Goal: Task Accomplishment & Management: Manage account settings

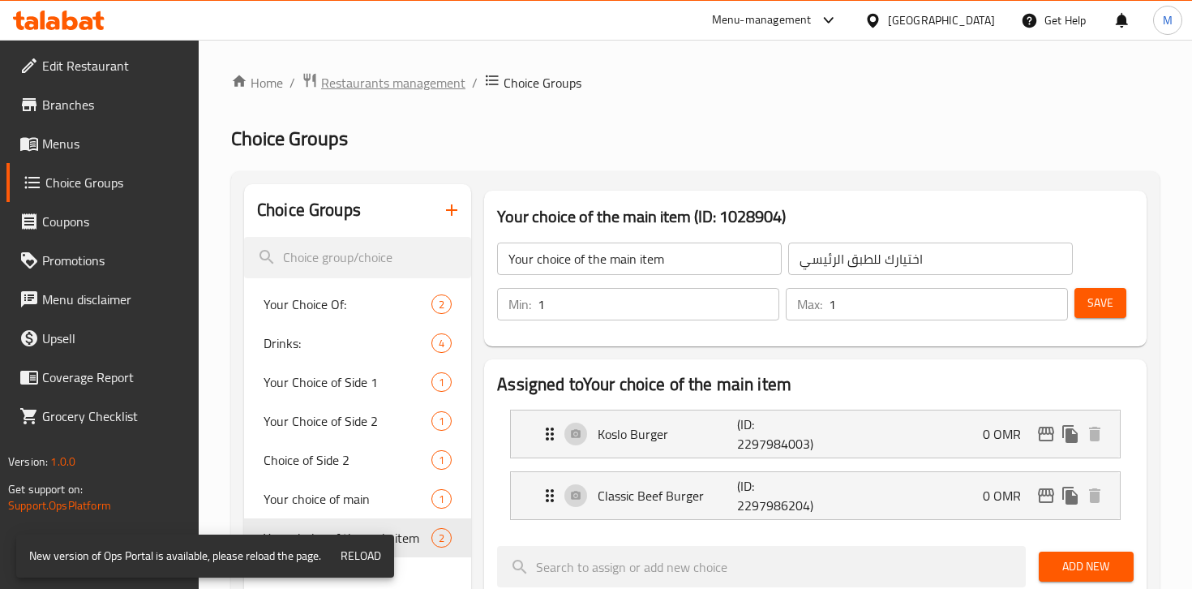
click at [373, 84] on span "Restaurants management" at bounding box center [393, 82] width 144 height 19
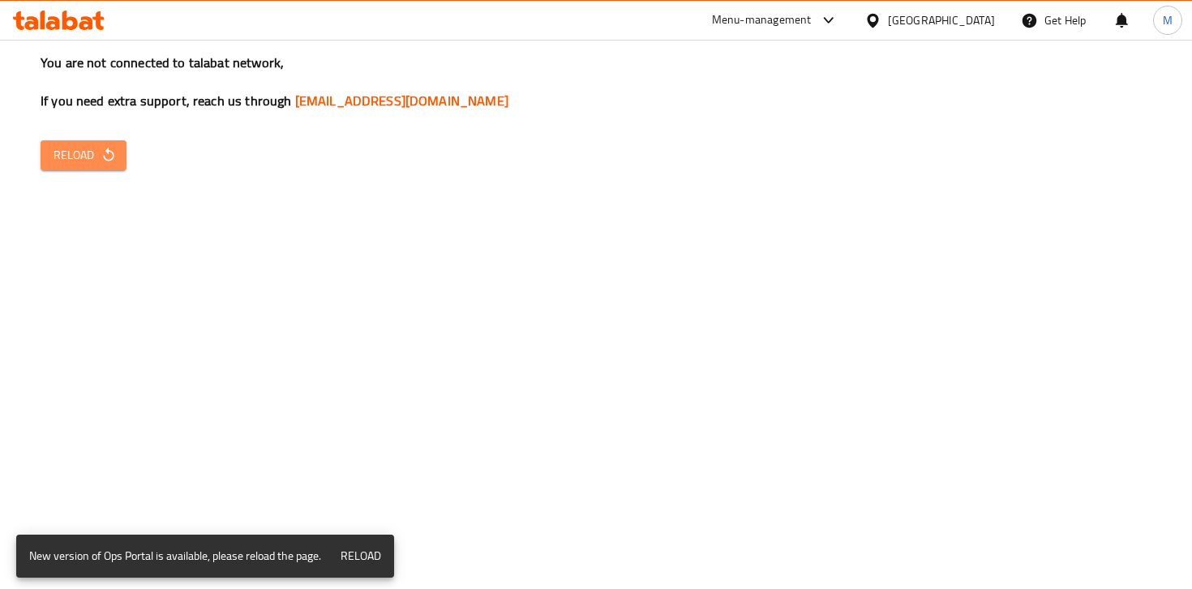
click at [72, 154] on span "Reload" at bounding box center [84, 155] width 60 height 20
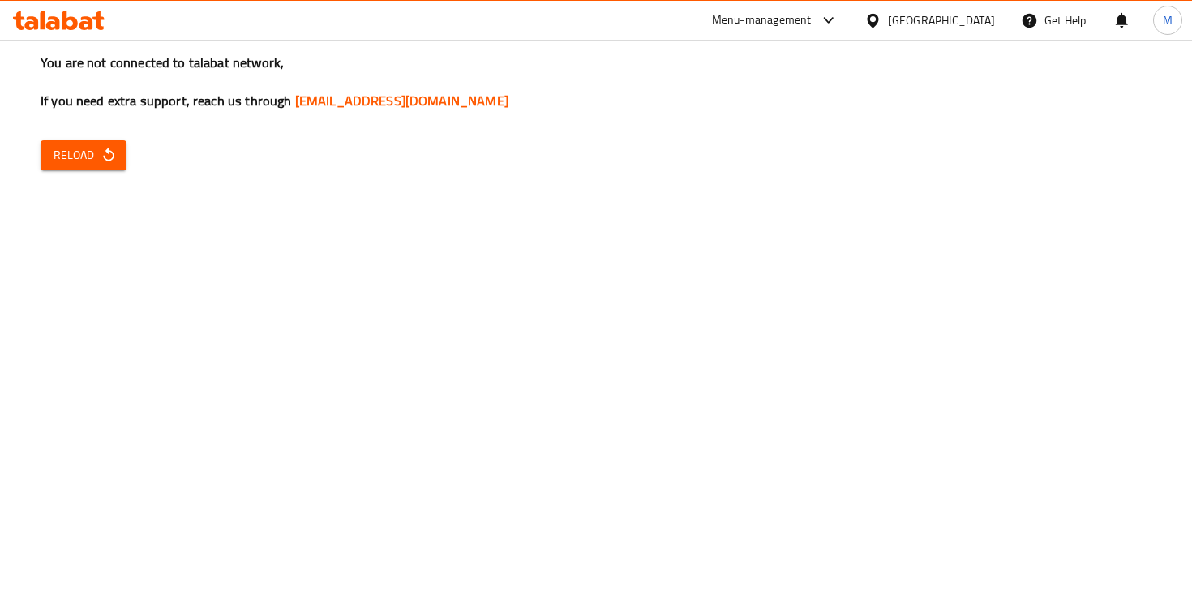
click at [65, 164] on span "Reload" at bounding box center [84, 155] width 60 height 20
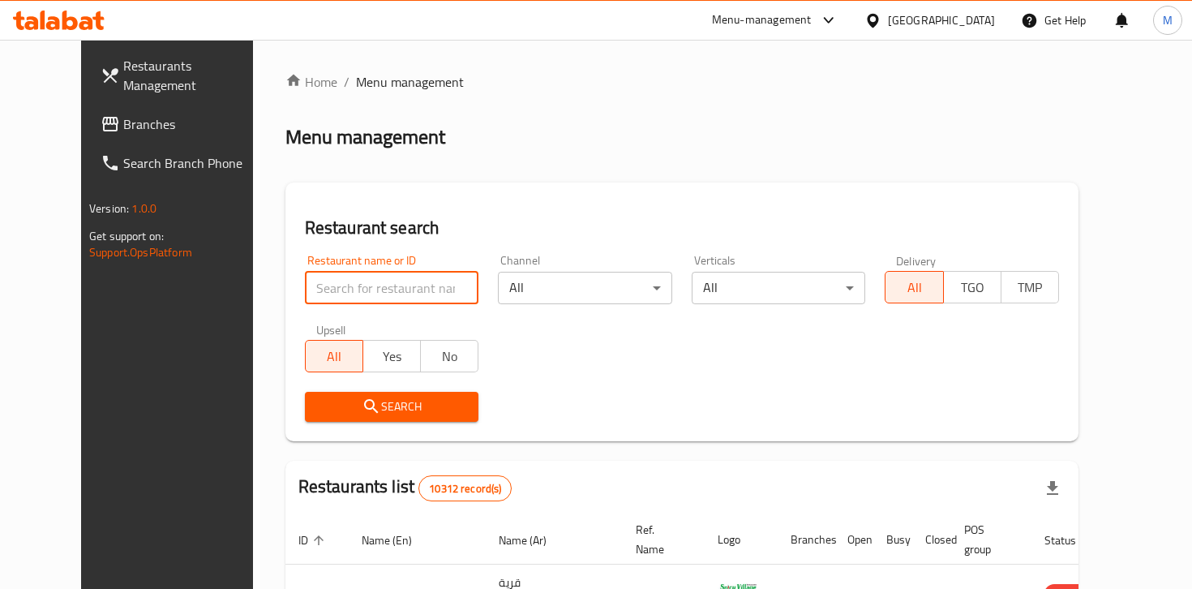
click at [332, 281] on input "search" at bounding box center [392, 288] width 174 height 32
type input "Karak ghlgol"
click button "Search" at bounding box center [392, 407] width 174 height 30
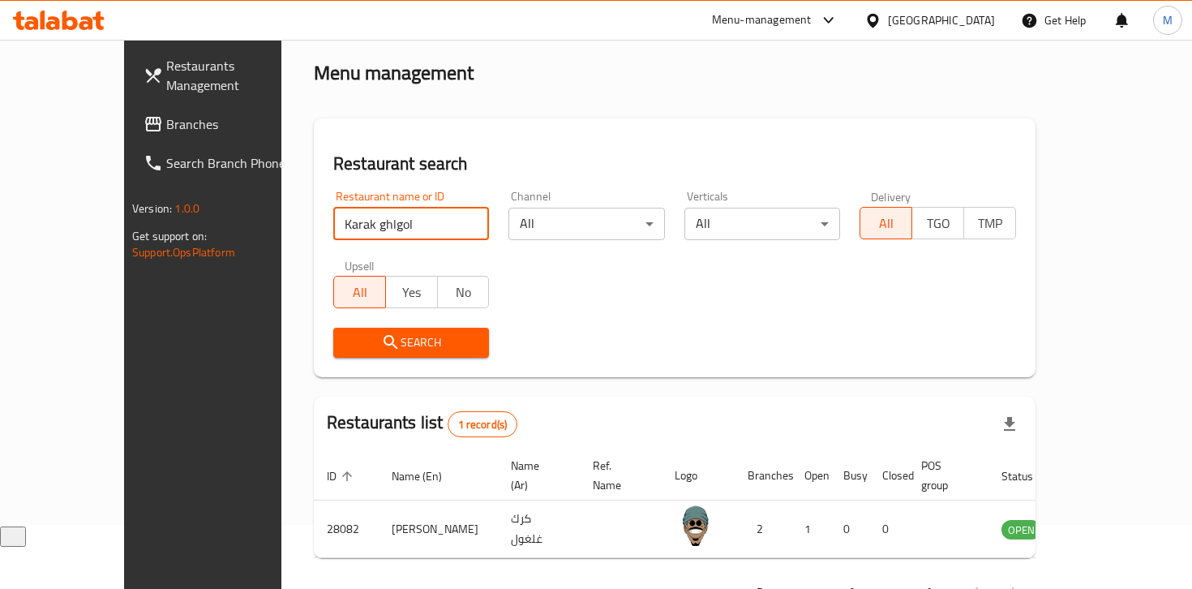
scroll to position [103, 0]
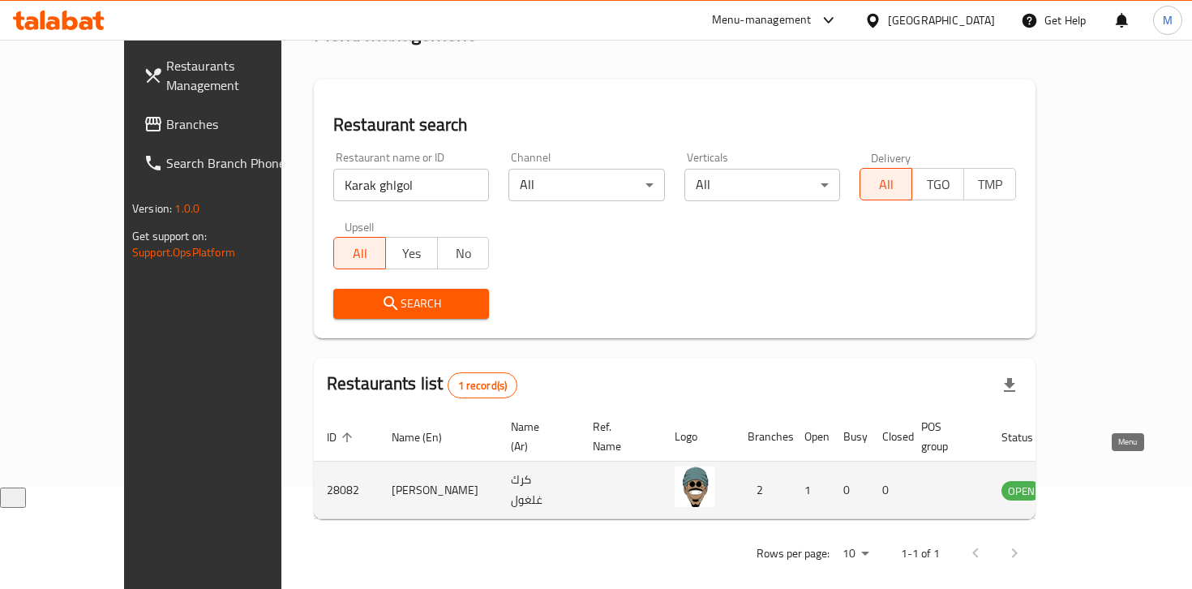
click at [1105, 484] on icon "enhanced table" at bounding box center [1097, 491] width 18 height 14
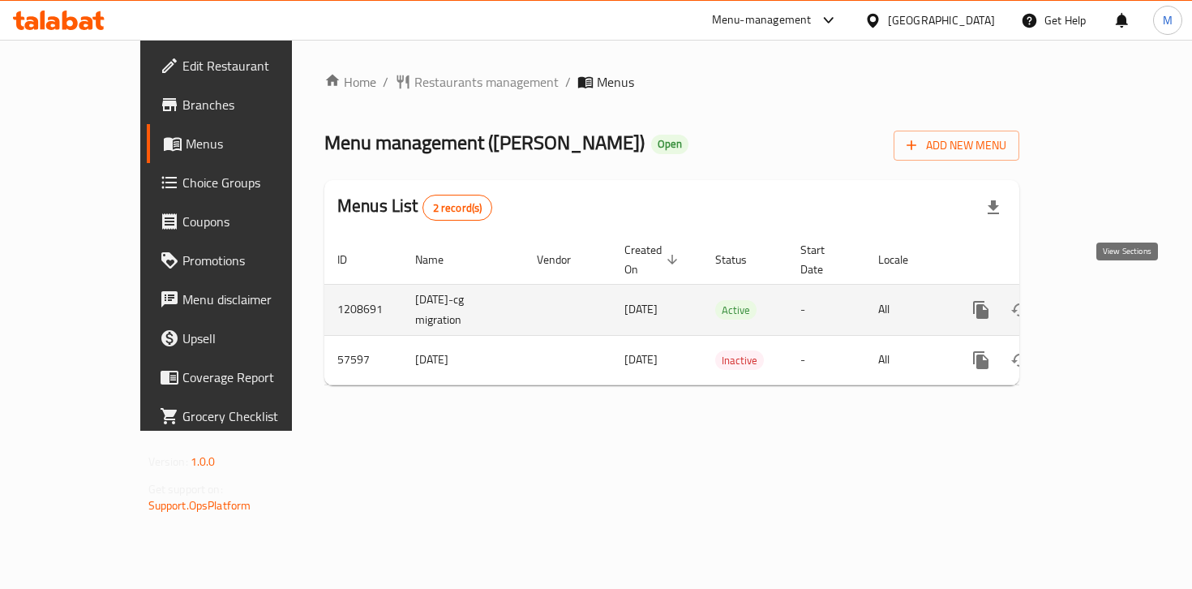
click at [1105, 303] on icon "enhanced table" at bounding box center [1098, 310] width 15 height 15
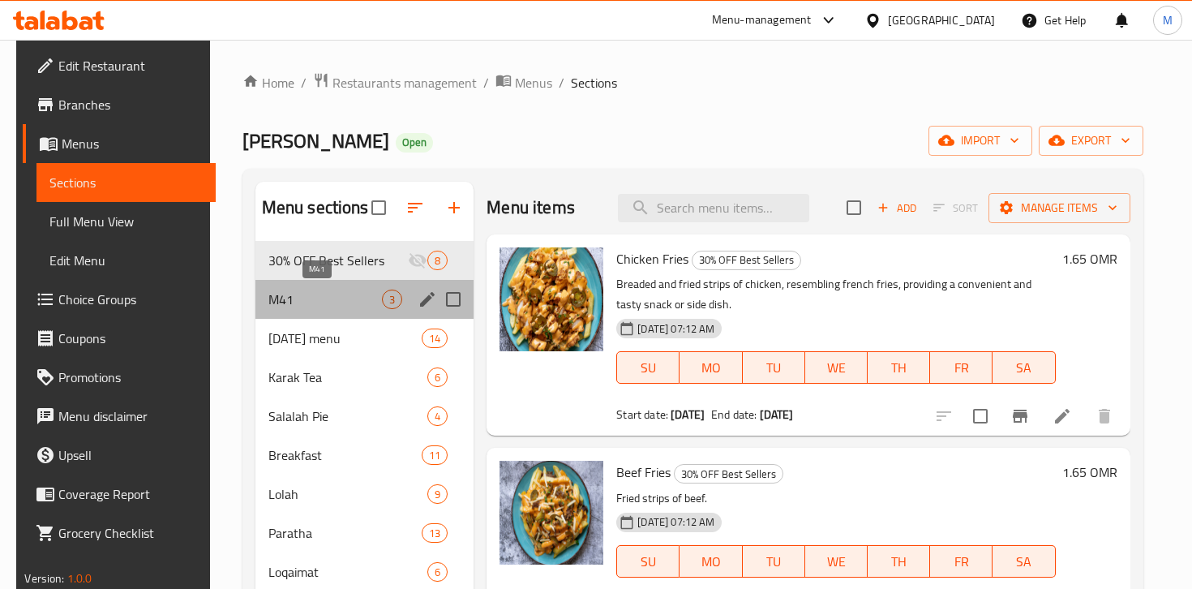
click at [294, 292] on span "M41" at bounding box center [325, 299] width 114 height 19
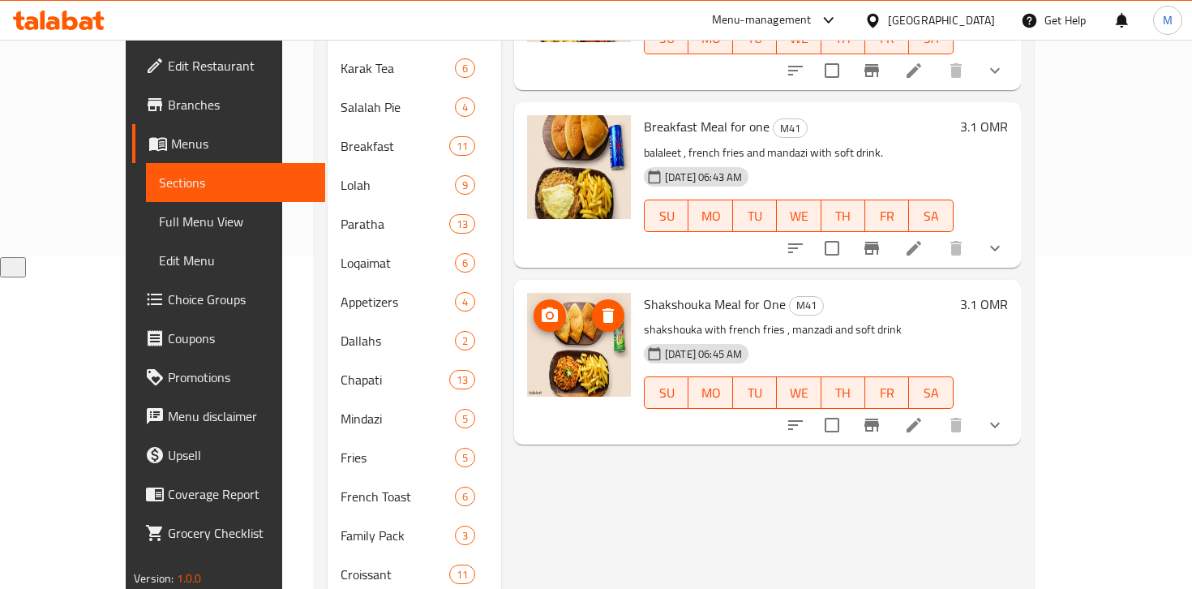
scroll to position [331, 0]
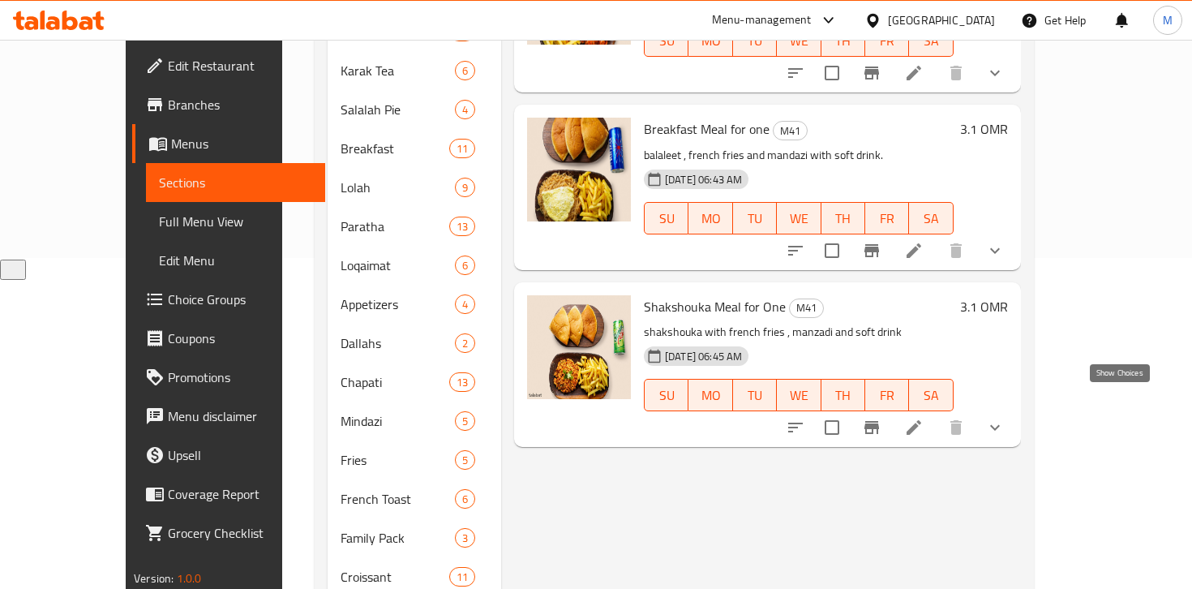
click at [1000, 425] on icon "show more" at bounding box center [995, 428] width 10 height 6
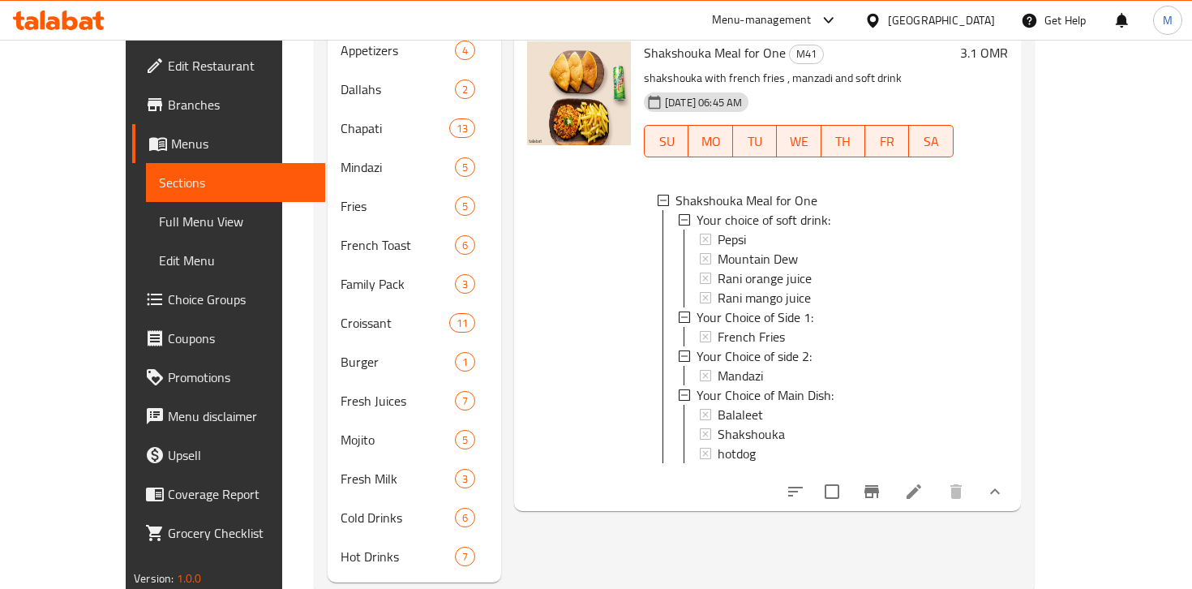
scroll to position [599, 0]
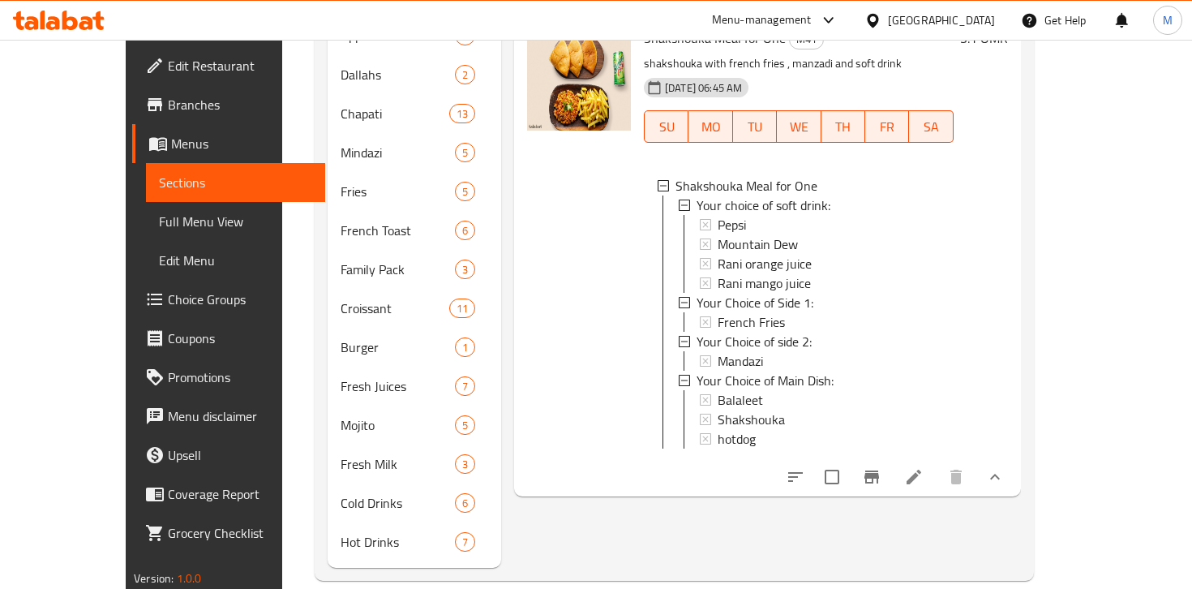
click at [937, 462] on li at bounding box center [913, 476] width 45 height 29
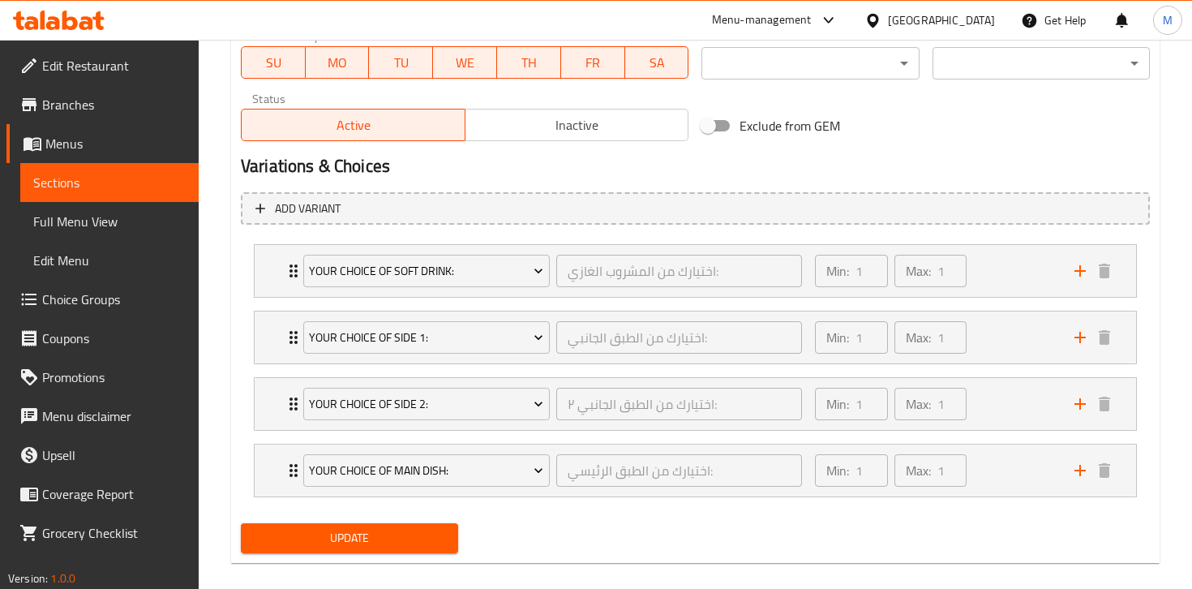
scroll to position [789, 0]
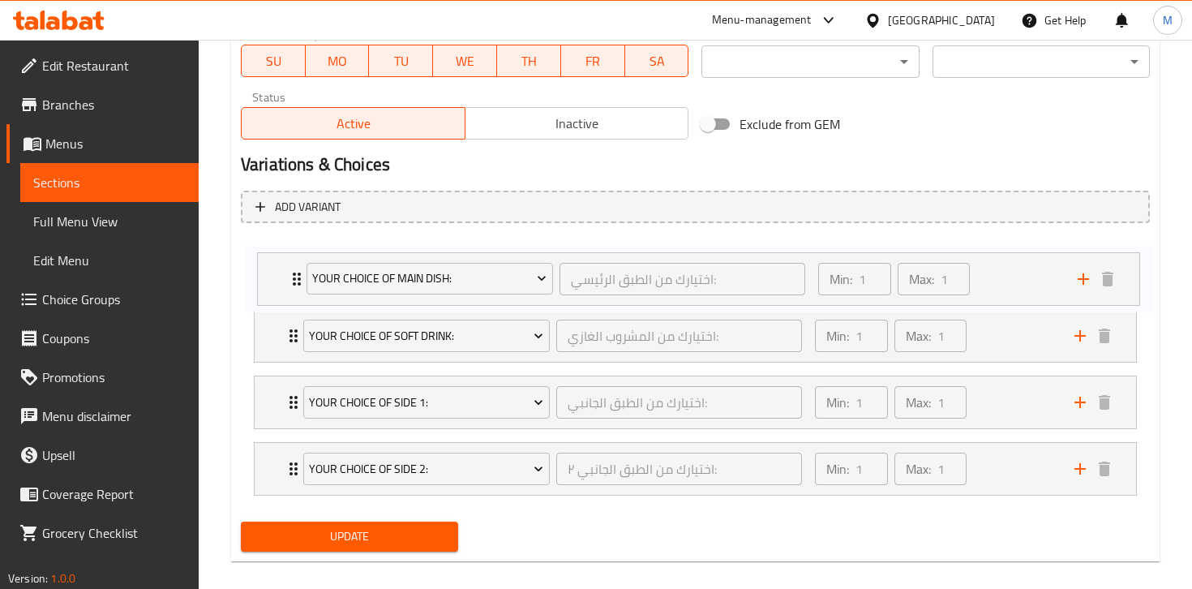
drag, startPoint x: 277, startPoint y: 480, endPoint x: 280, endPoint y: 282, distance: 197.9
click at [280, 282] on div "Your choice of soft drink: اختيارك من المشروب الغازي: ​ Min: 1 ​ Max: 1 ​ Pepsi…" at bounding box center [695, 369] width 909 height 266
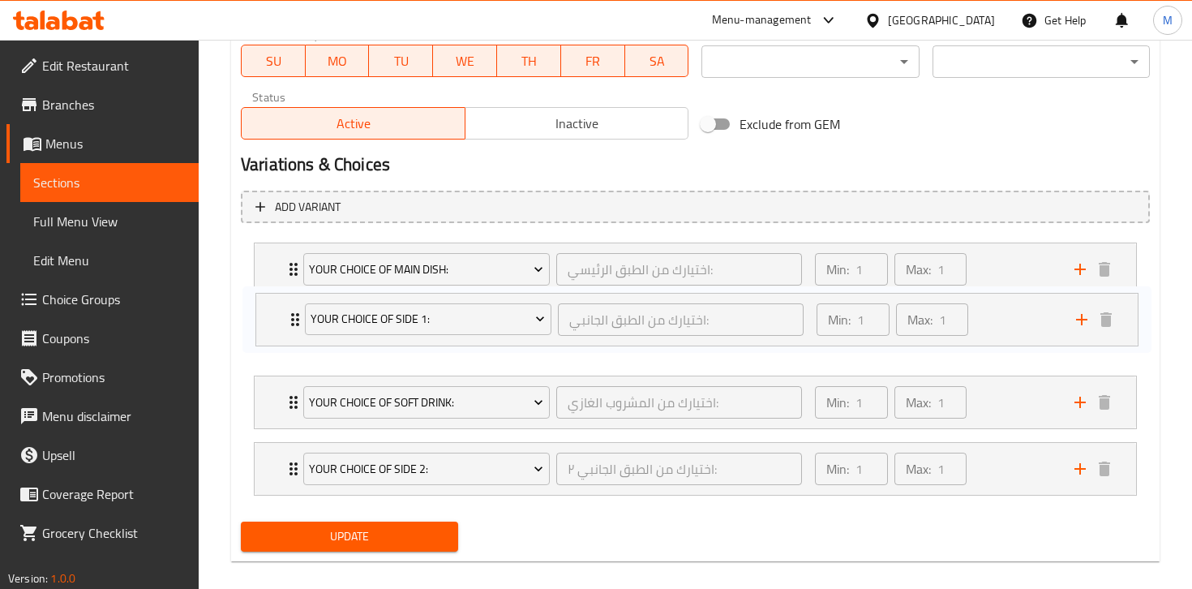
drag, startPoint x: 275, startPoint y: 407, endPoint x: 277, endPoint y: 320, distance: 87.6
click at [277, 320] on div "Your Choice of Main Dish: اختيارك من الطبق الرئيسي: ​ Min: 1 ​ Max: 1 ​ Balalee…" at bounding box center [695, 369] width 909 height 266
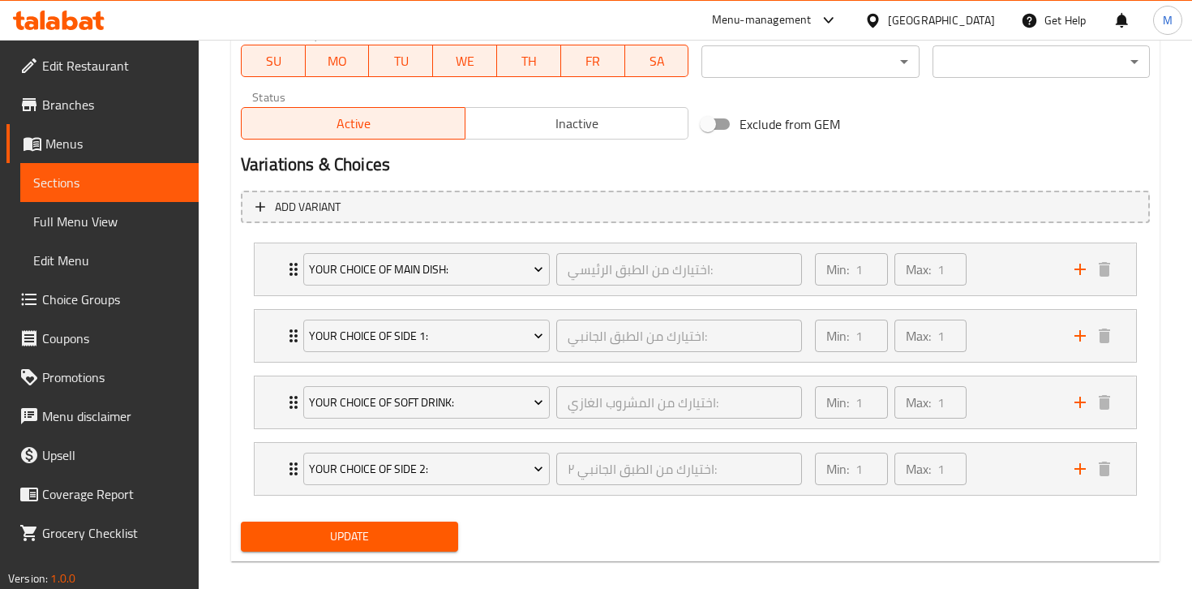
scroll to position [792, 0]
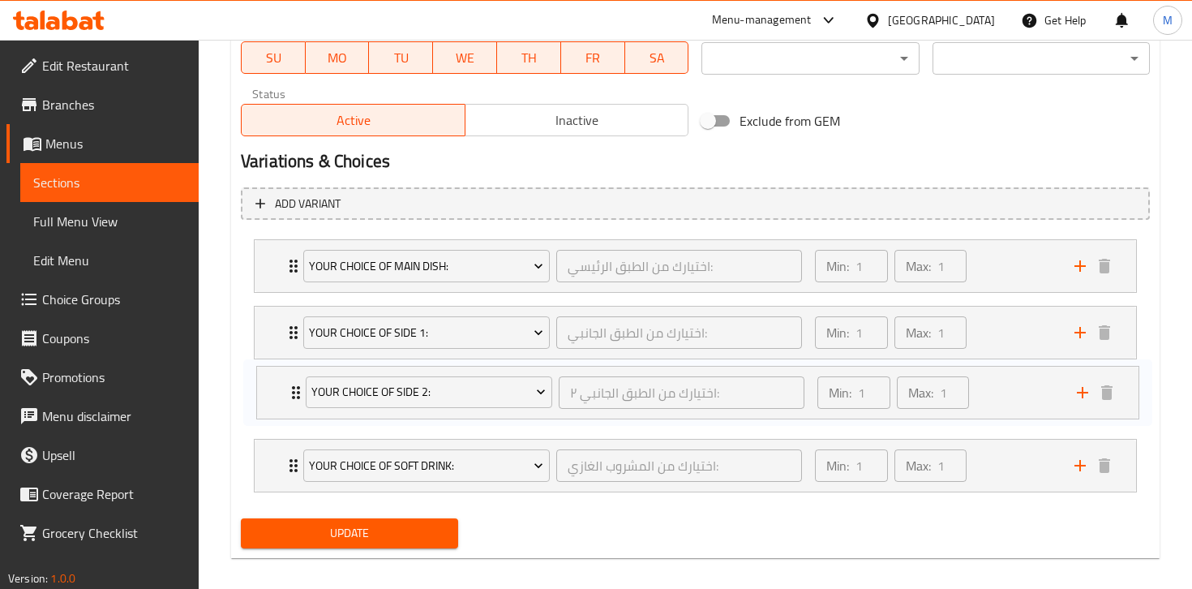
drag, startPoint x: 278, startPoint y: 475, endPoint x: 281, endPoint y: 390, distance: 85.2
click at [281, 390] on div "Your Choice of Main Dish: اختيارك من الطبق الرئيسي: ​ Min: 1 ​ Max: 1 ​ Balalee…" at bounding box center [695, 366] width 909 height 266
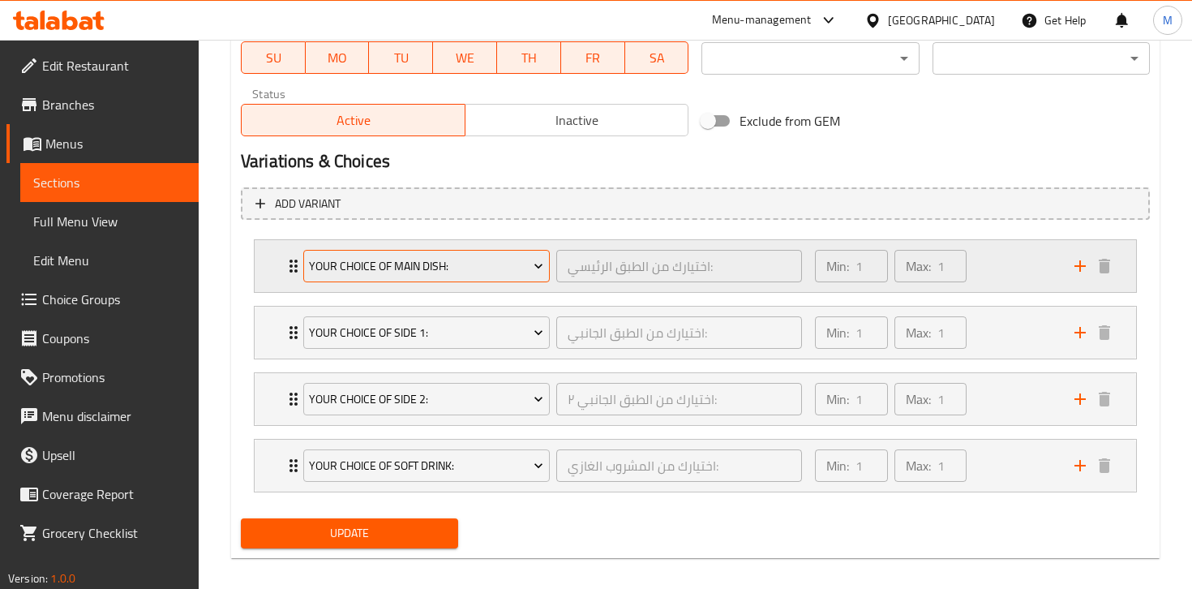
click at [541, 268] on icon "Expand" at bounding box center [538, 266] width 16 height 16
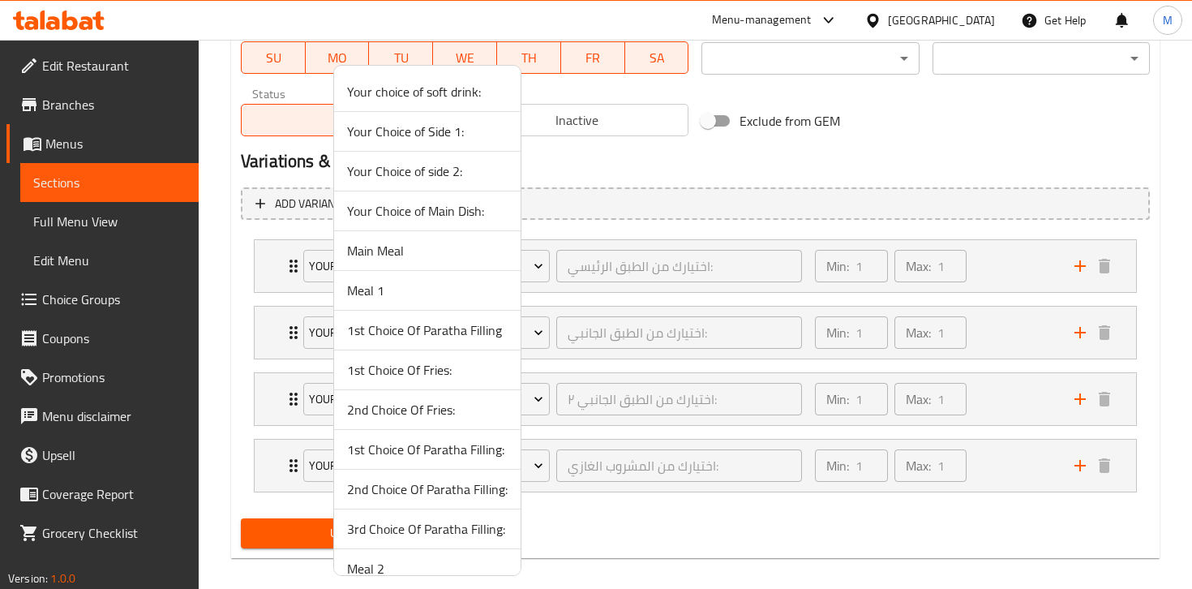
click at [313, 267] on div at bounding box center [596, 294] width 1192 height 589
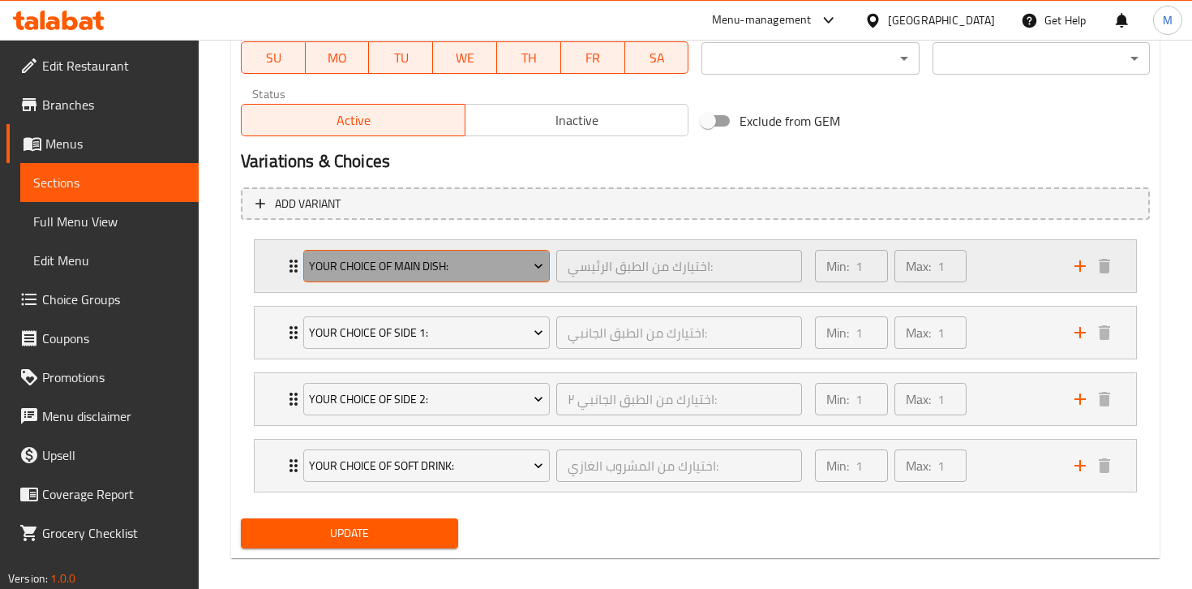
click at [542, 273] on icon "Expand" at bounding box center [538, 266] width 16 height 16
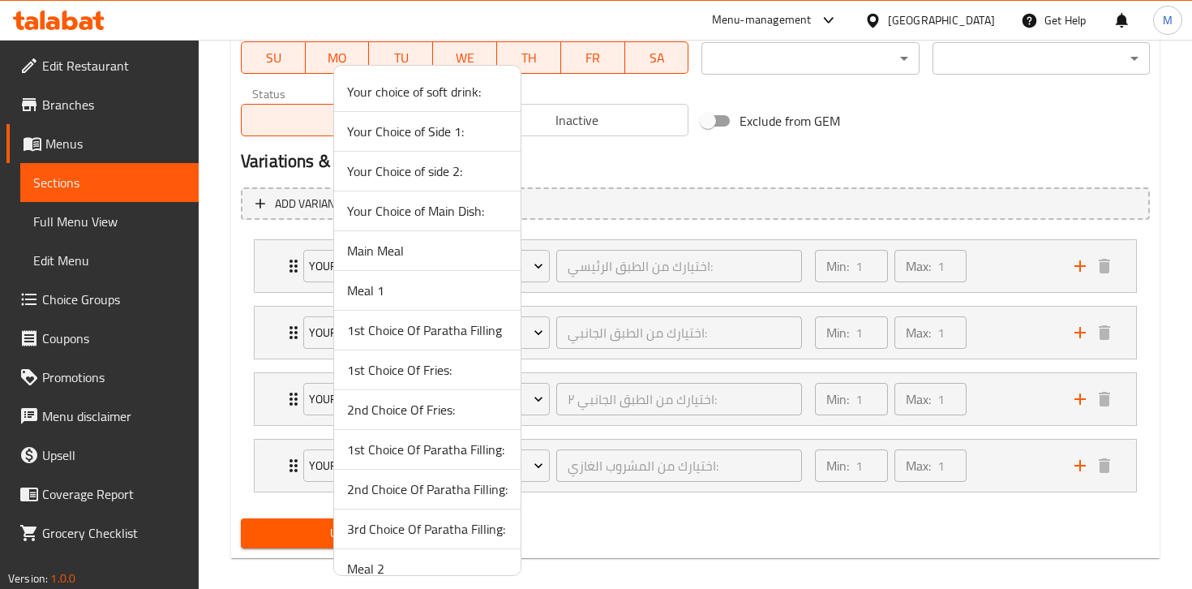
click at [650, 269] on div at bounding box center [596, 294] width 1192 height 589
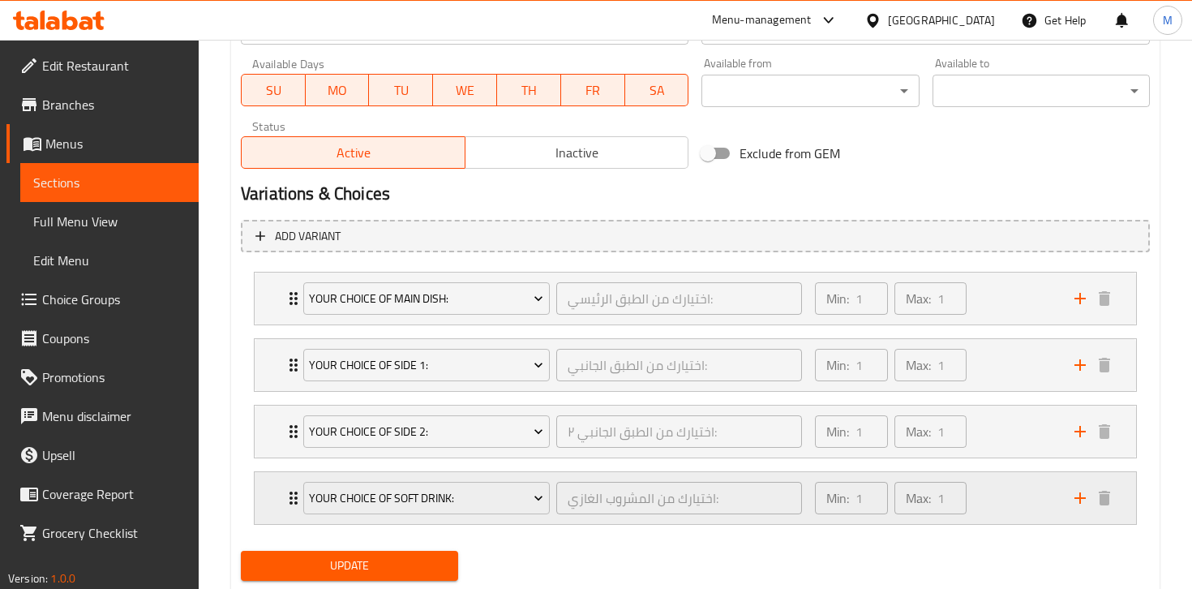
scroll to position [804, 0]
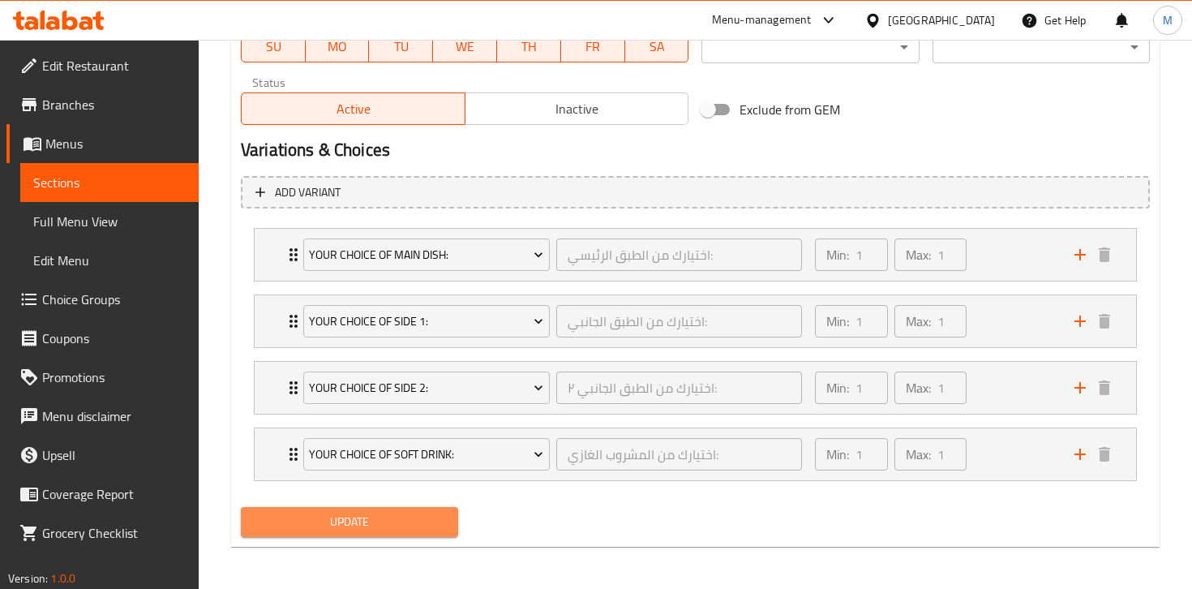
click at [311, 518] on span "Update" at bounding box center [349, 522] width 191 height 20
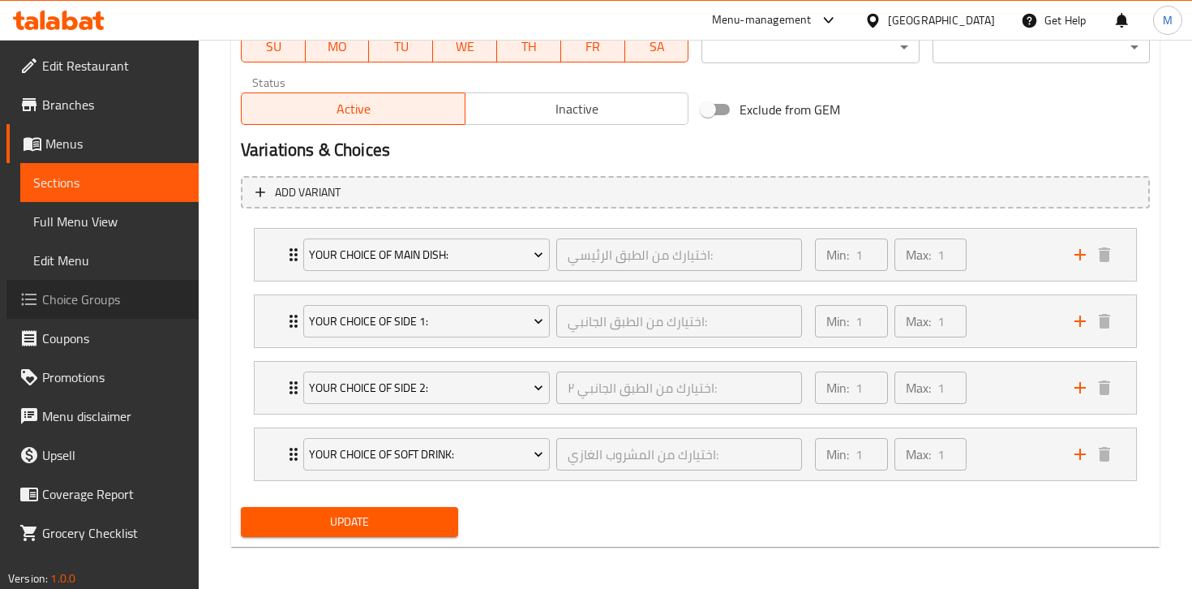
click at [90, 309] on span "Choice Groups" at bounding box center [114, 299] width 144 height 19
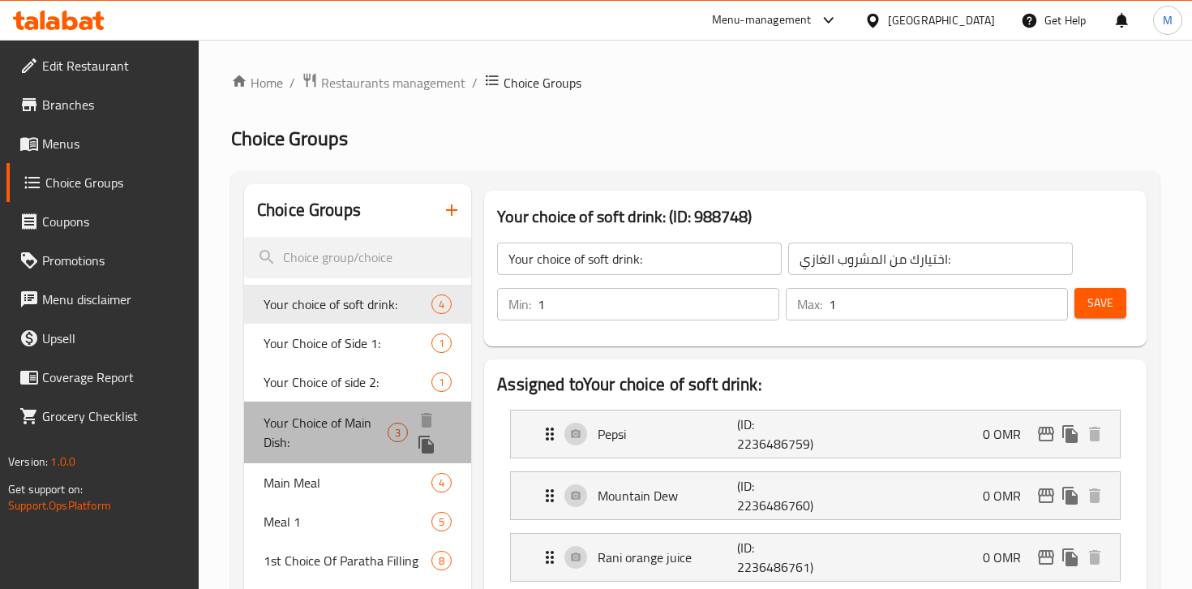
click at [351, 427] on span "Your Choice of Main Dish:" at bounding box center [326, 432] width 124 height 39
type input "Your Choice of Main Dish:"
type input "اختيارك من الطبق الرئيسي:"
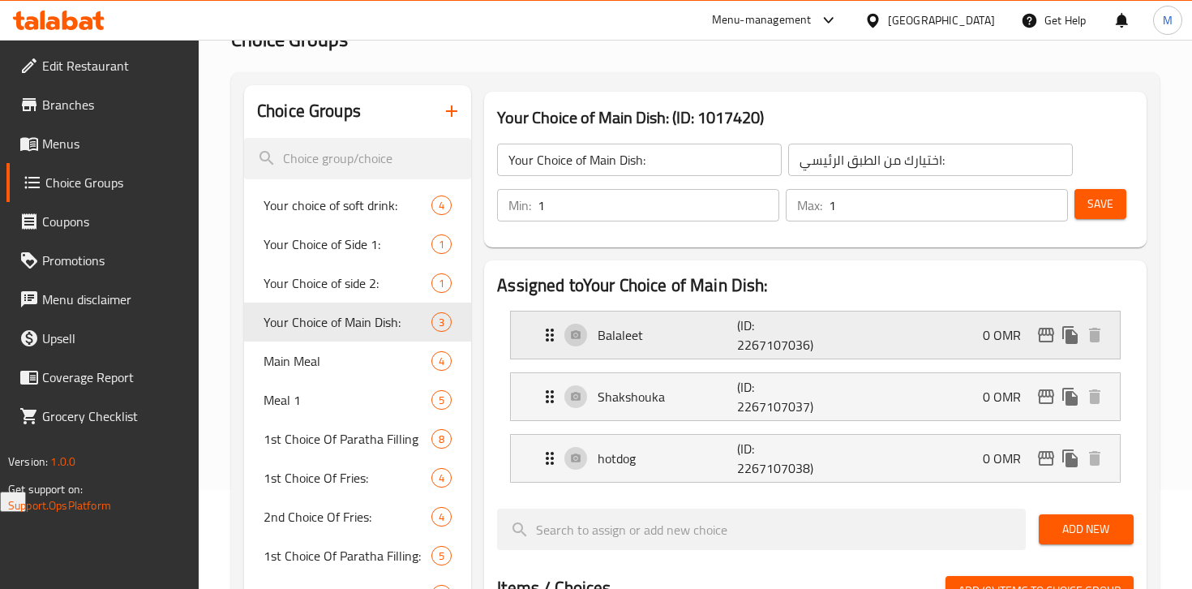
scroll to position [103, 0]
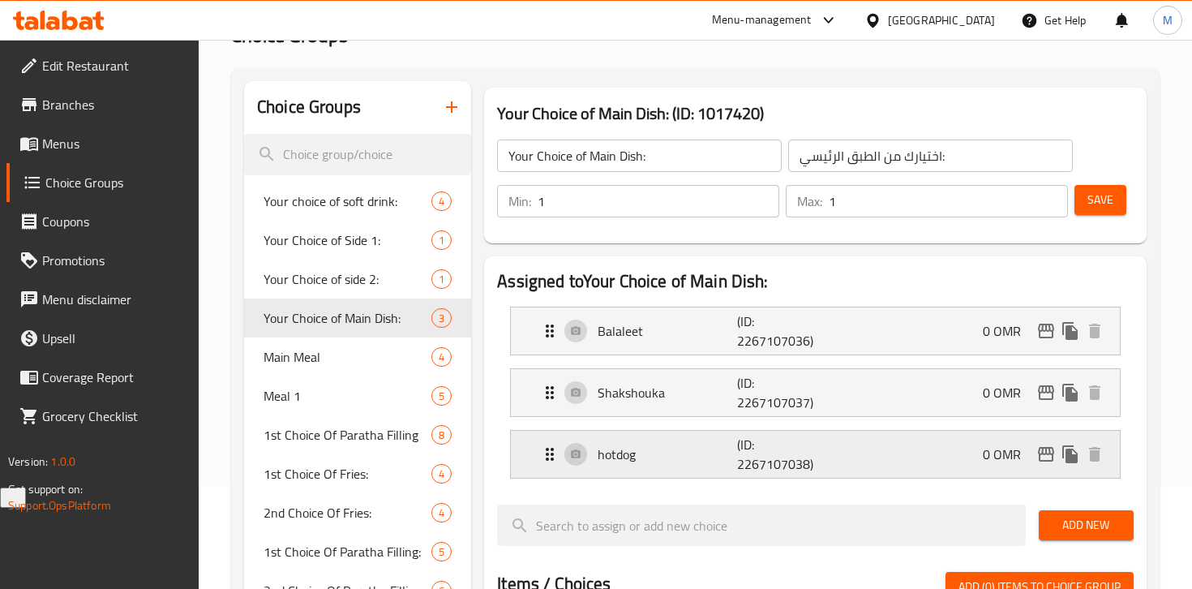
click at [549, 452] on icon "Expand" at bounding box center [549, 453] width 19 height 19
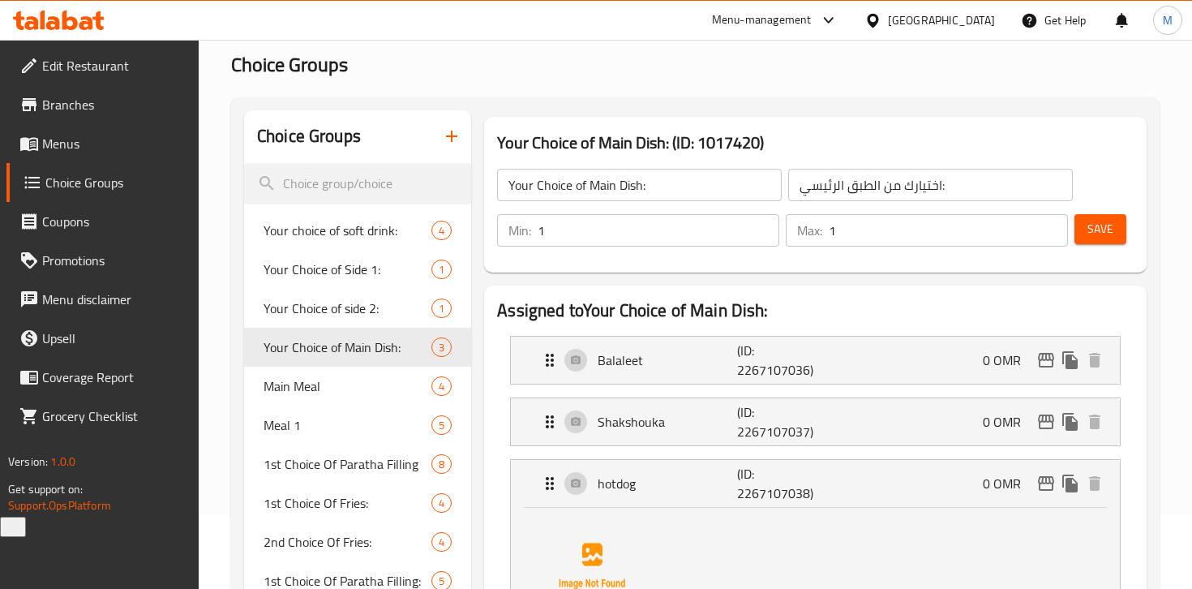
scroll to position [75, 0]
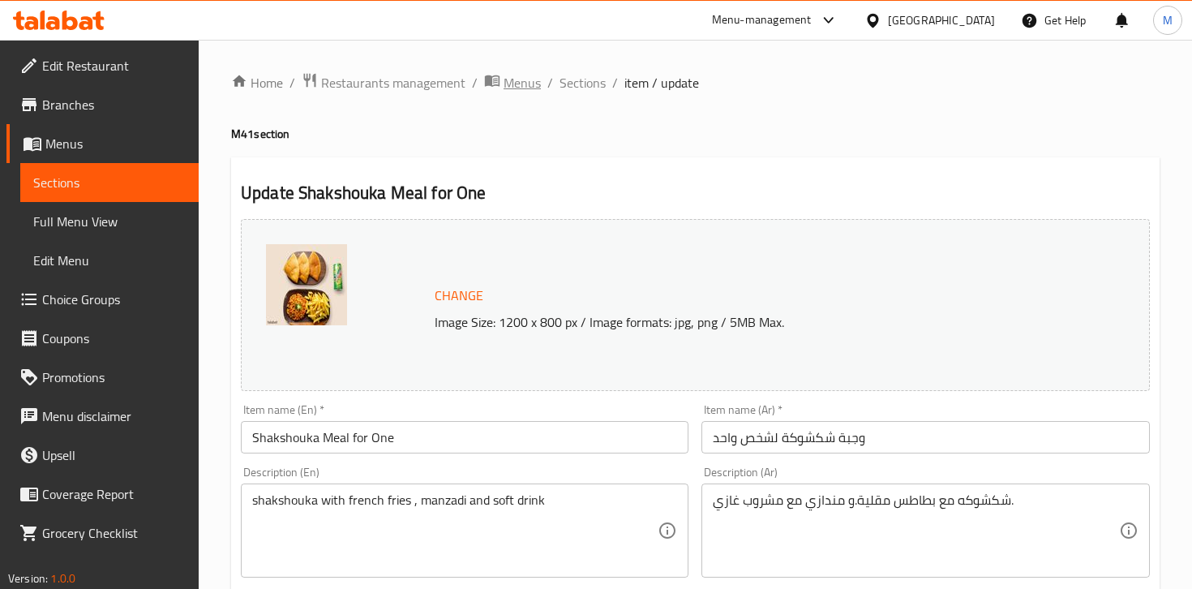
click at [513, 79] on span "Menus" at bounding box center [522, 82] width 37 height 19
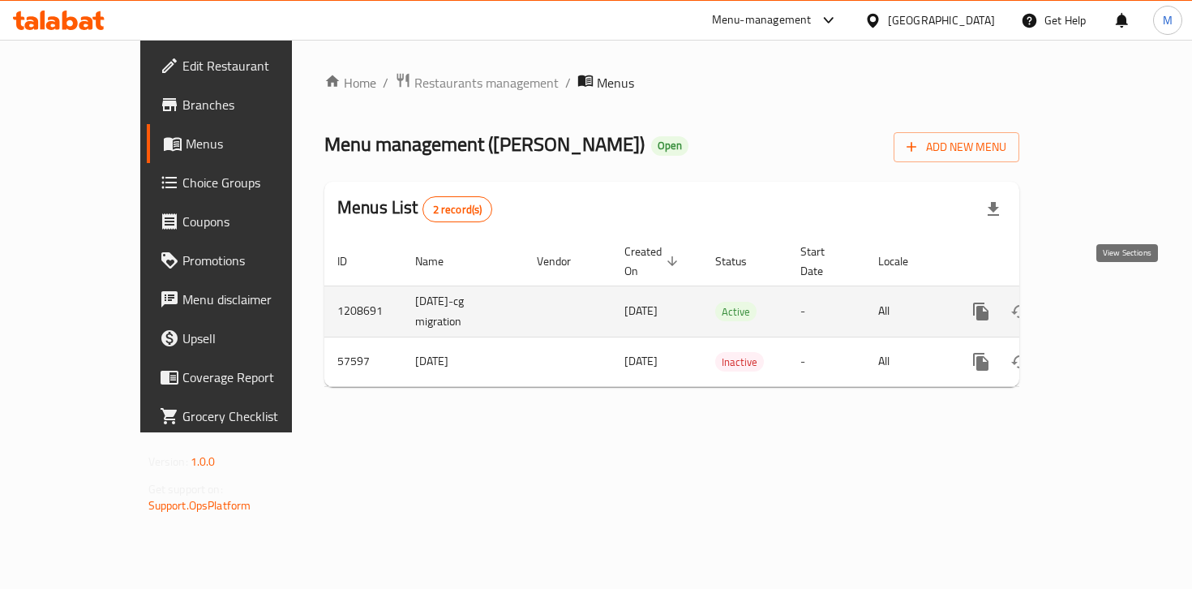
click at [1108, 302] on icon "enhanced table" at bounding box center [1097, 311] width 19 height 19
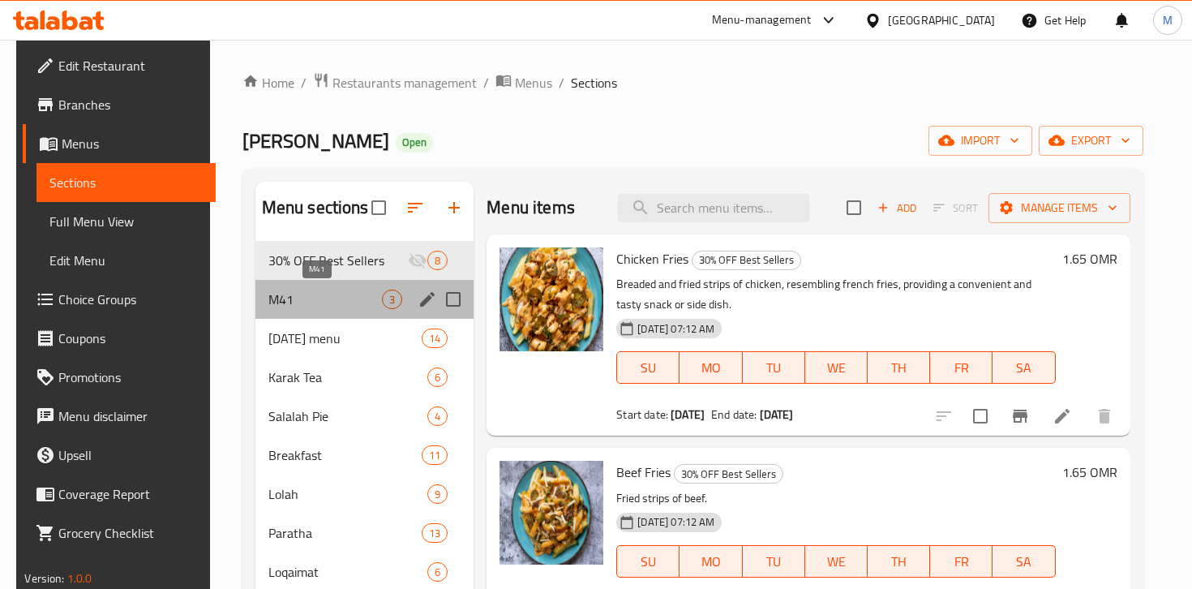
click at [279, 308] on span "M41" at bounding box center [325, 299] width 114 height 19
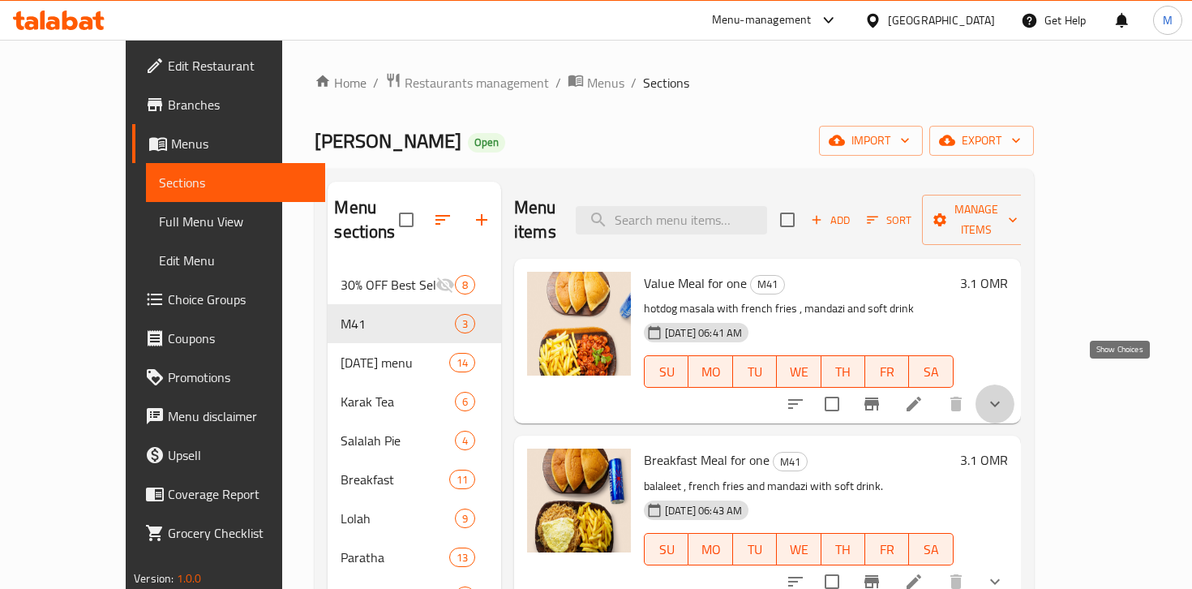
click at [1005, 394] on icon "show more" at bounding box center [994, 403] width 19 height 19
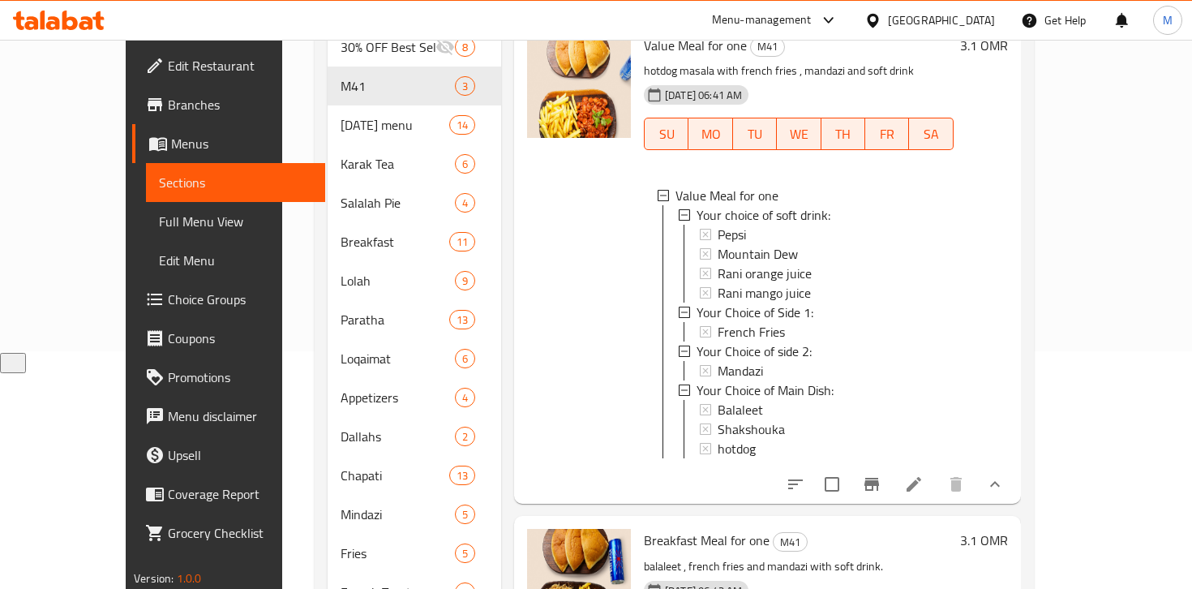
scroll to position [303, 0]
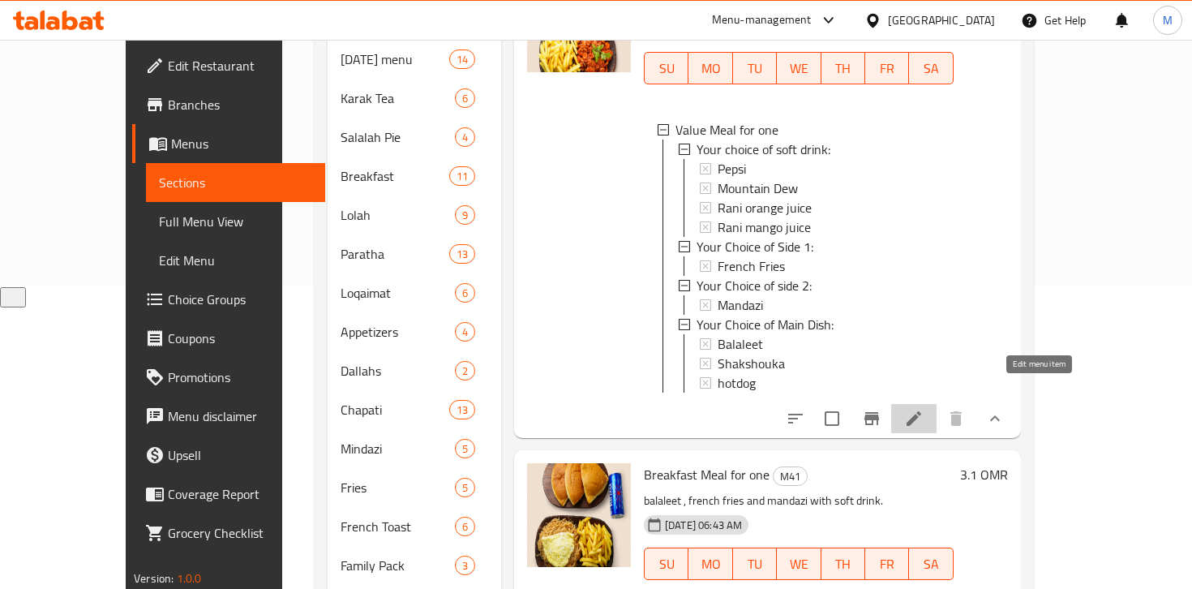
click at [921, 411] on icon at bounding box center [914, 418] width 15 height 15
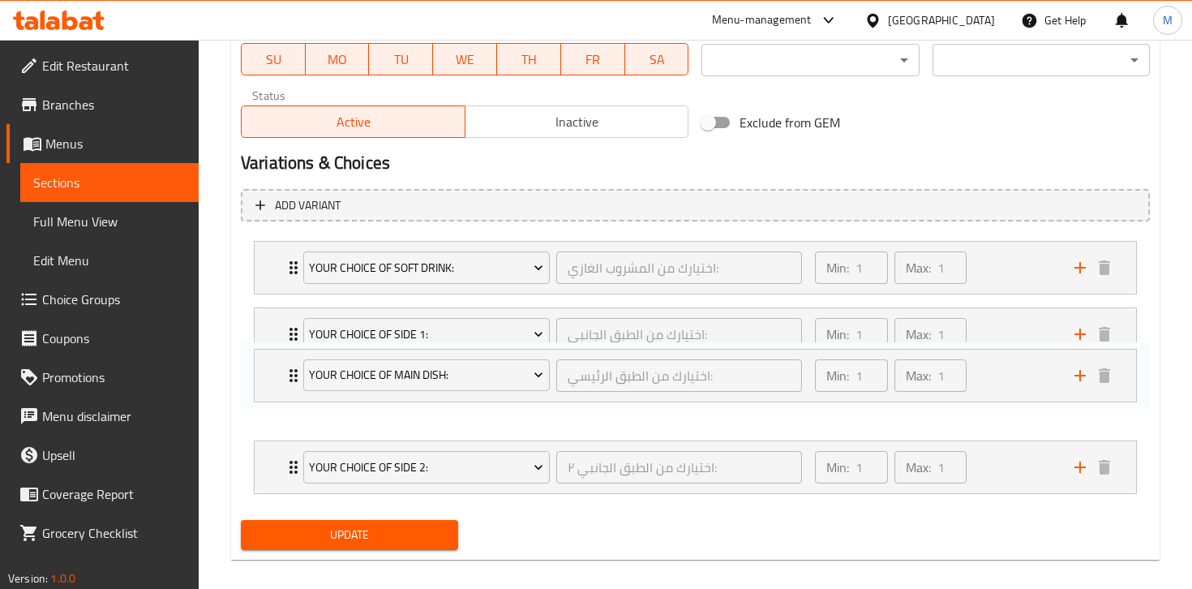
scroll to position [792, 0]
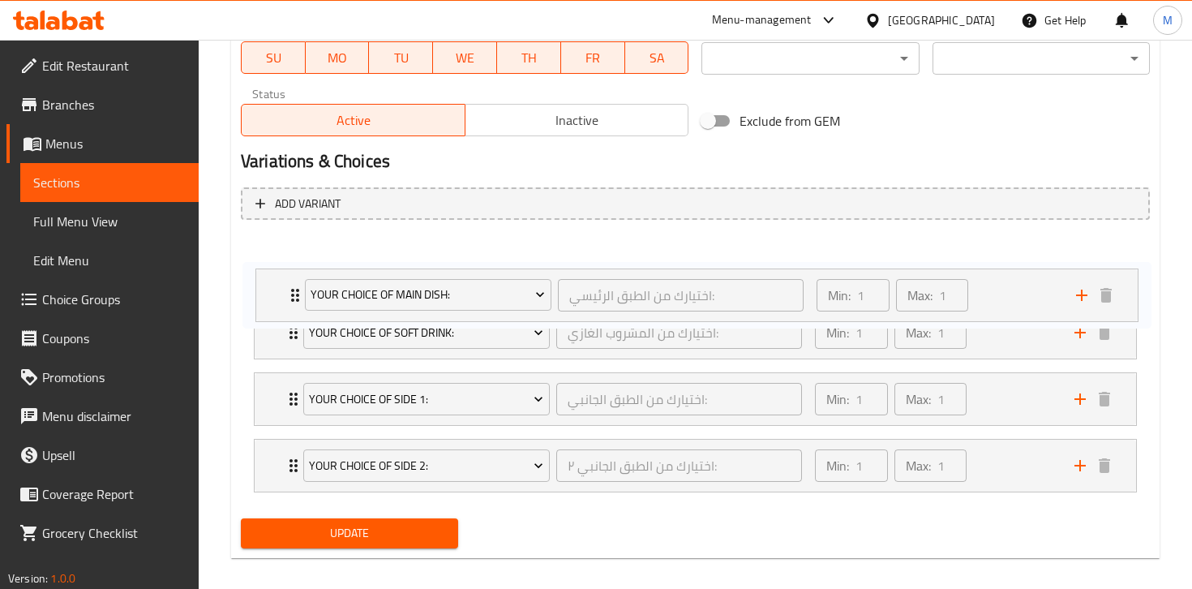
drag, startPoint x: 279, startPoint y: 466, endPoint x: 281, endPoint y: 285, distance: 180.9
click at [281, 285] on div "Your choice of soft drink: اختيارك من المشروب الغازي: ​ Min: 1 ​ Max: 1 ​ Pepsi…" at bounding box center [695, 366] width 909 height 266
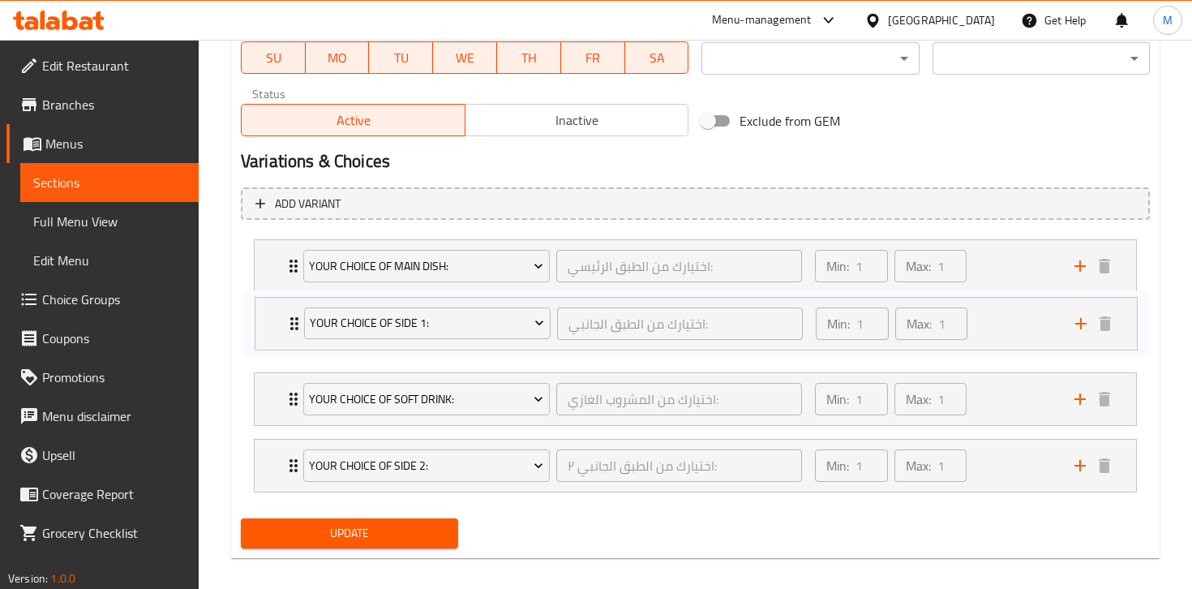
drag, startPoint x: 276, startPoint y: 406, endPoint x: 277, endPoint y: 321, distance: 85.2
click at [277, 321] on div "Your Choice of Main Dish: اختيارك من الطبق الرئيسي: ​ Min: 1 ​ Max: 1 ​ Balalee…" at bounding box center [695, 366] width 909 height 266
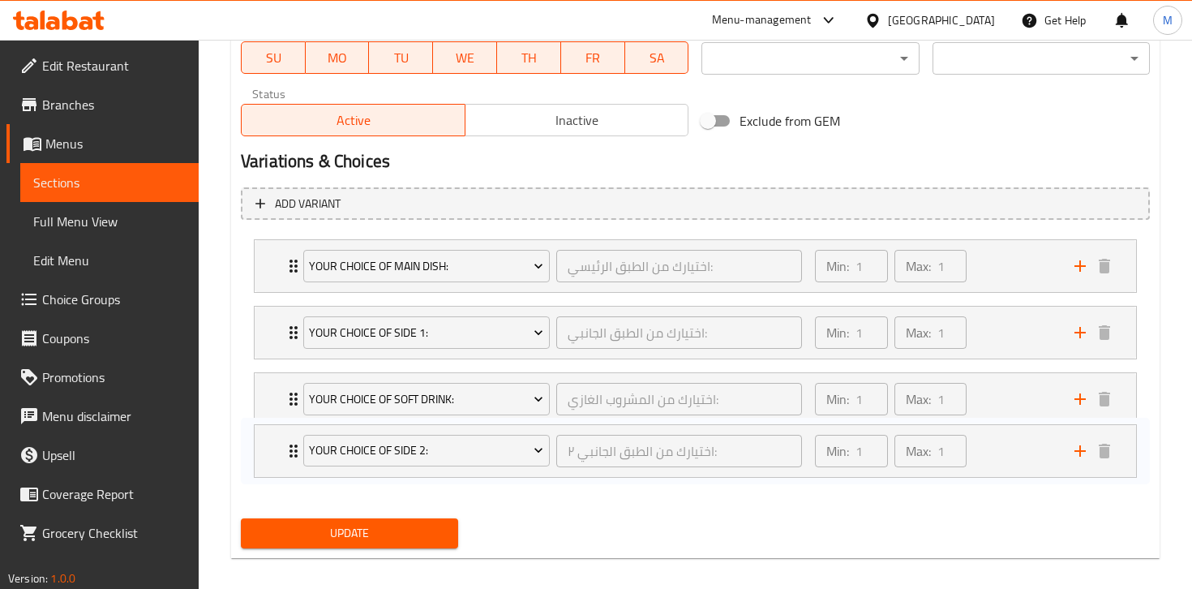
scroll to position [794, 0]
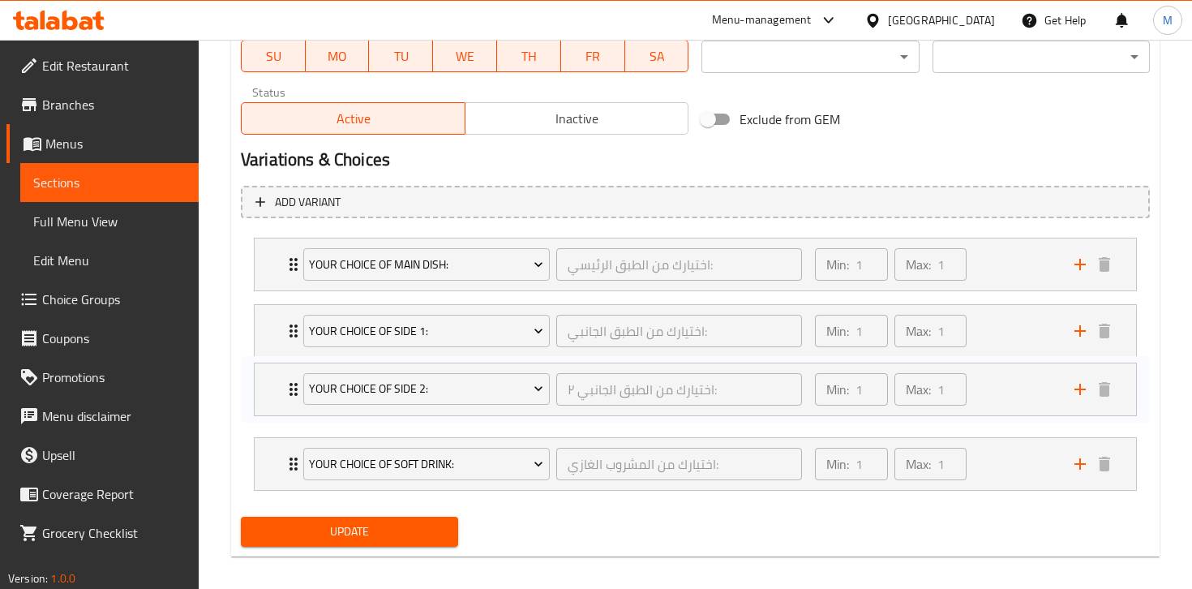
drag, startPoint x: 280, startPoint y: 470, endPoint x: 281, endPoint y: 382, distance: 87.6
click at [281, 382] on div "Your Choice of Main Dish: اختيارك من الطبق الرئيسي: ​ Min: 1 ​ Max: 1 ​ Balalee…" at bounding box center [695, 364] width 909 height 266
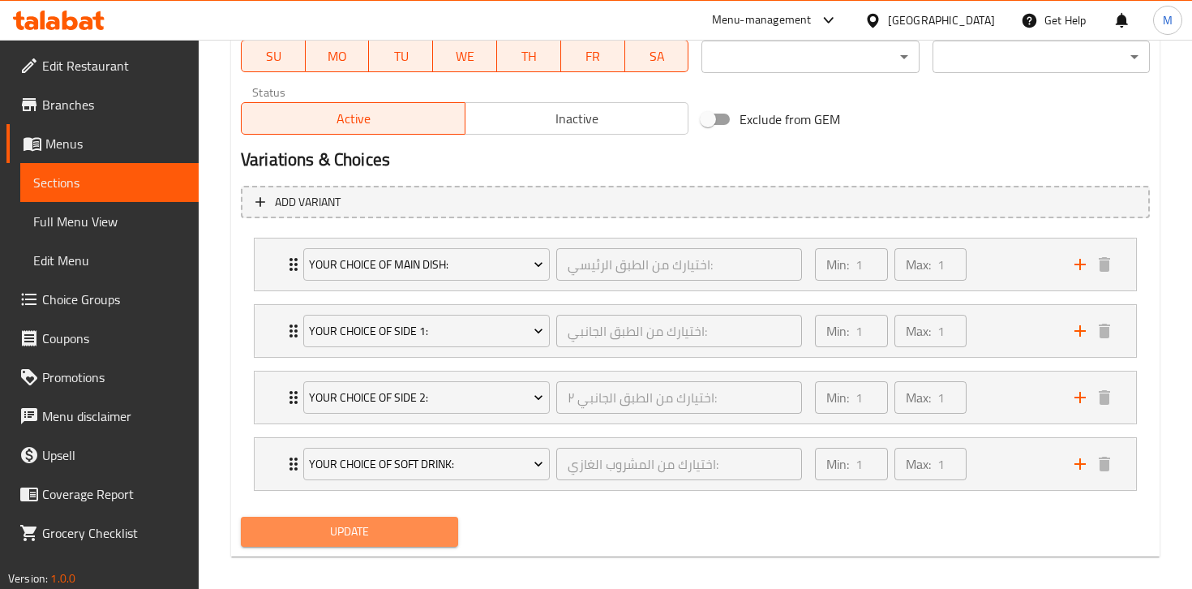
click at [389, 523] on span "Update" at bounding box center [349, 531] width 191 height 20
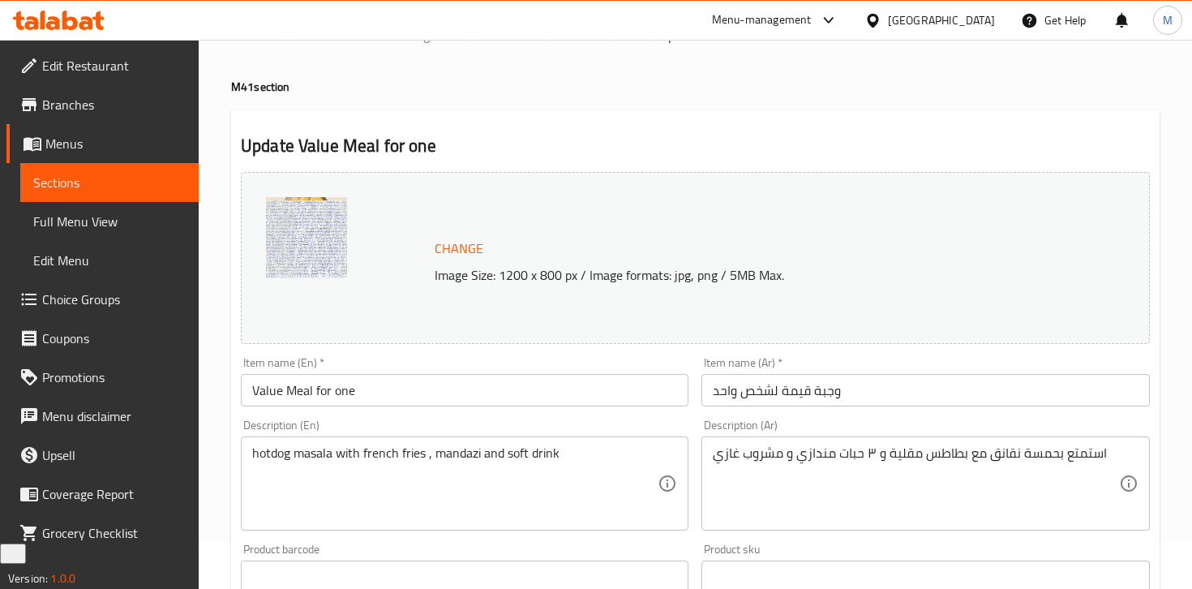
scroll to position [26, 0]
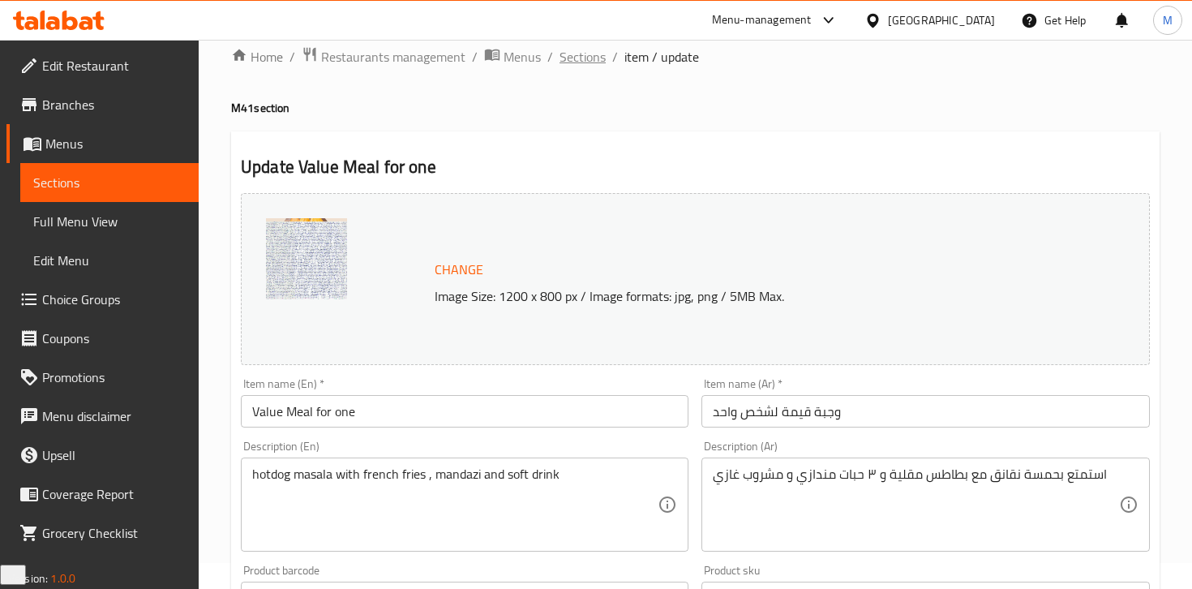
click at [586, 54] on span "Sections" at bounding box center [583, 56] width 46 height 19
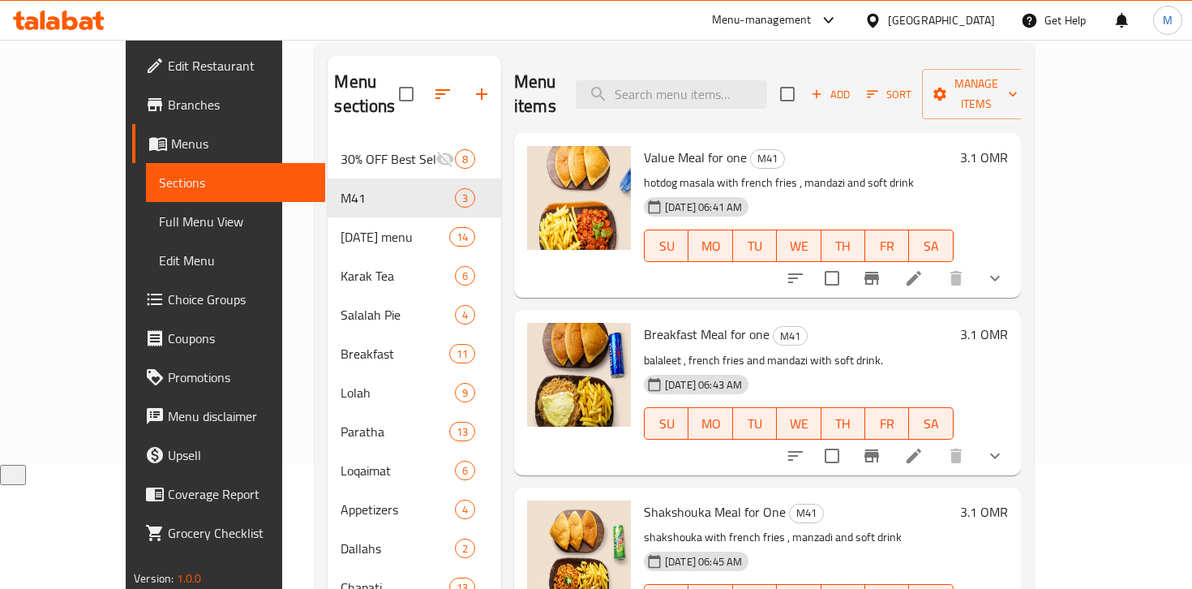
scroll to position [127, 0]
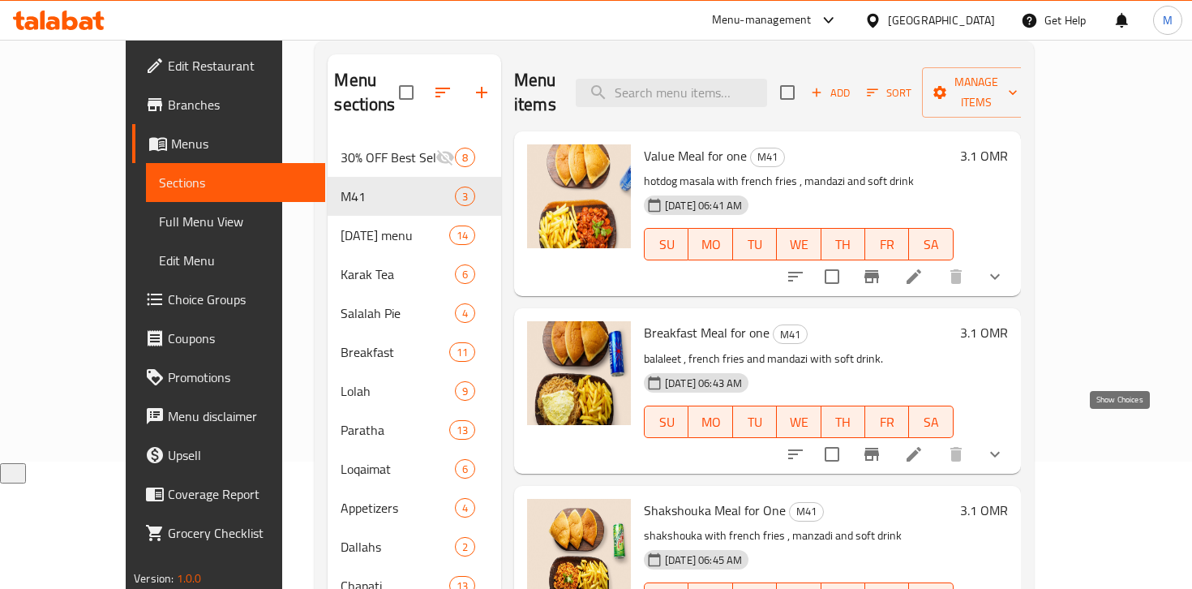
click at [1005, 444] on icon "show more" at bounding box center [994, 453] width 19 height 19
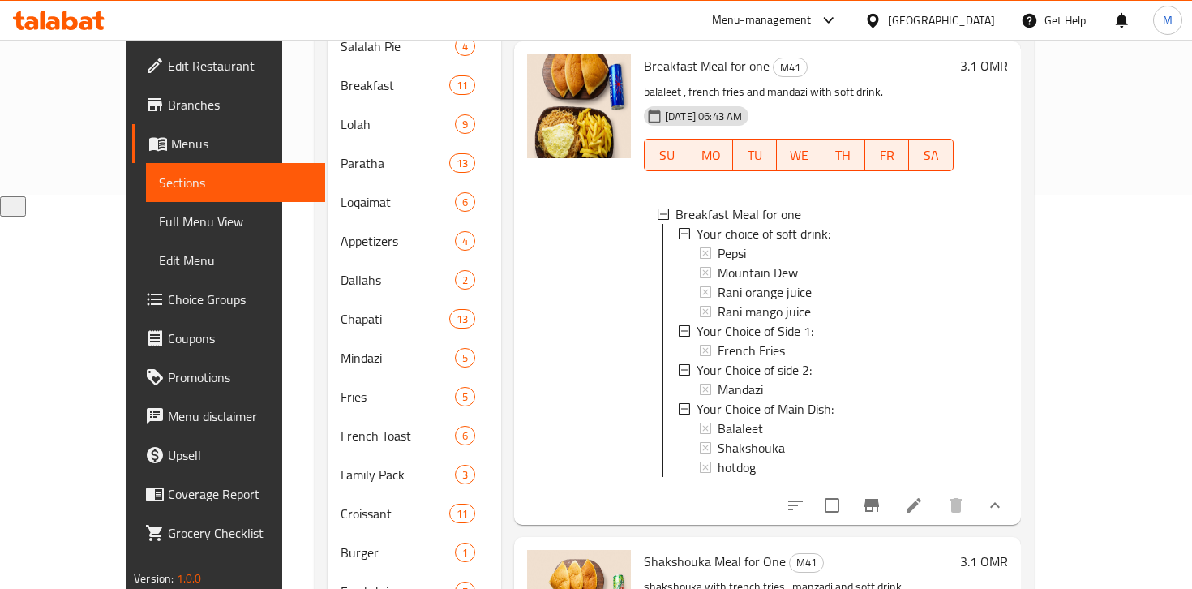
scroll to position [472, 0]
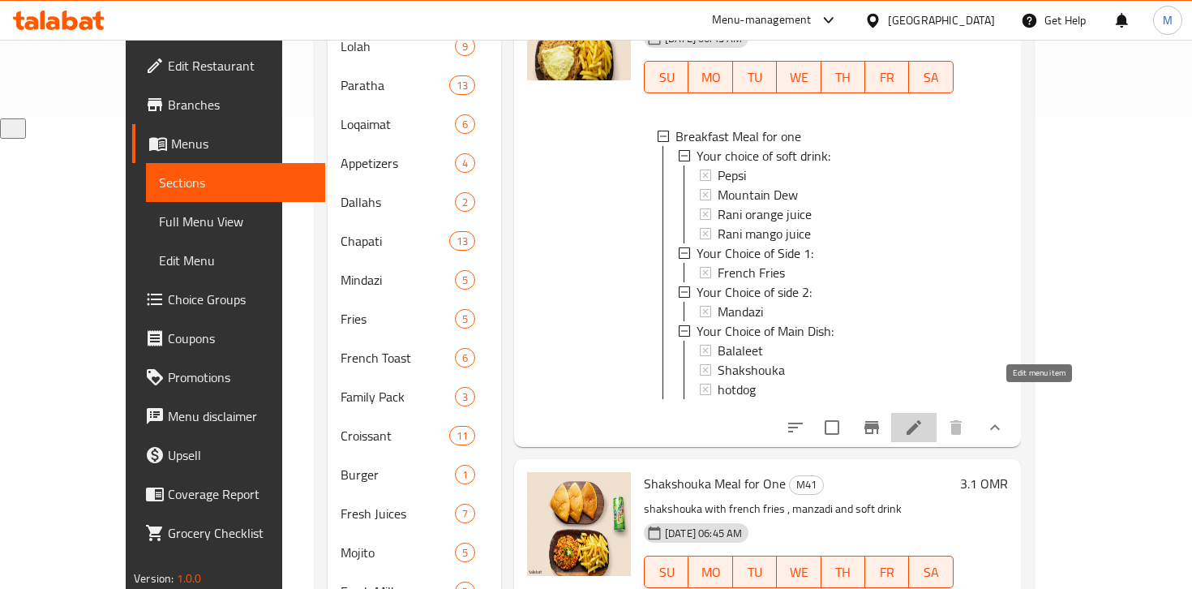
click at [921, 420] on icon at bounding box center [914, 427] width 15 height 15
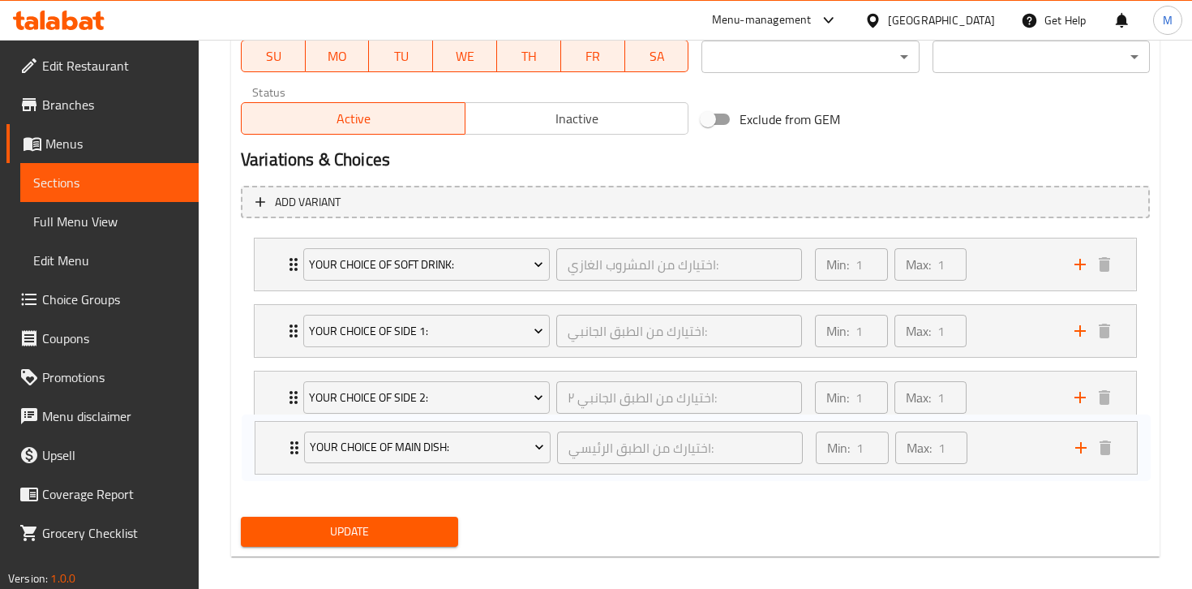
scroll to position [797, 0]
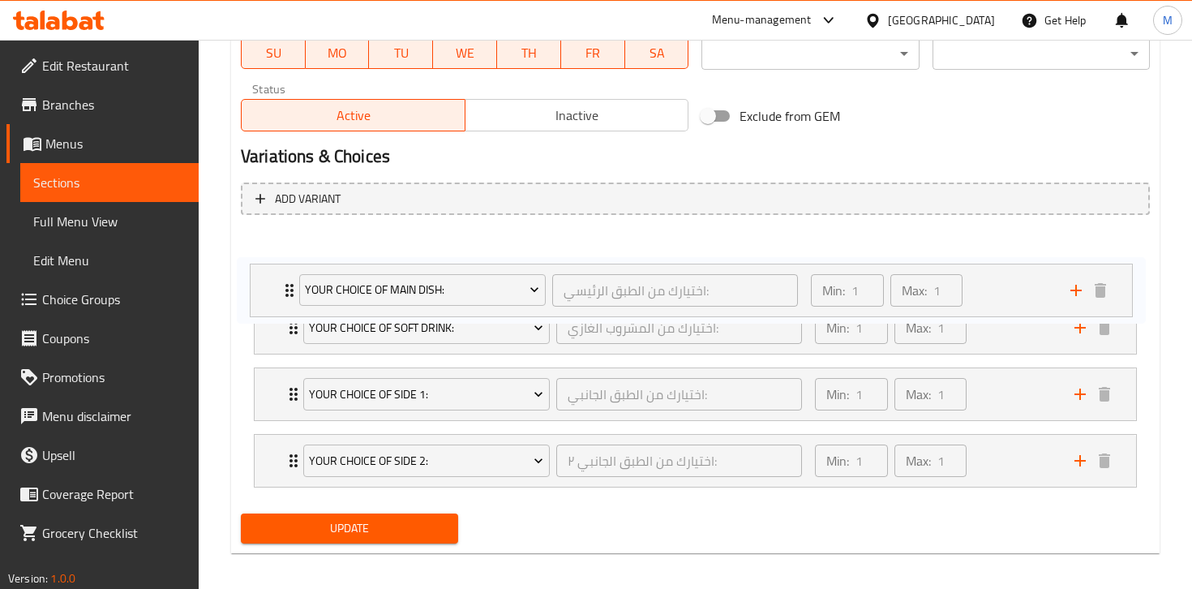
drag, startPoint x: 281, startPoint y: 459, endPoint x: 275, endPoint y: 273, distance: 185.8
click at [276, 273] on div "Your choice of soft drink: اختيارك من المشروب الغازي: ​ Min: 1 ​ Max: 1 ​ Pepsi…" at bounding box center [695, 361] width 909 height 266
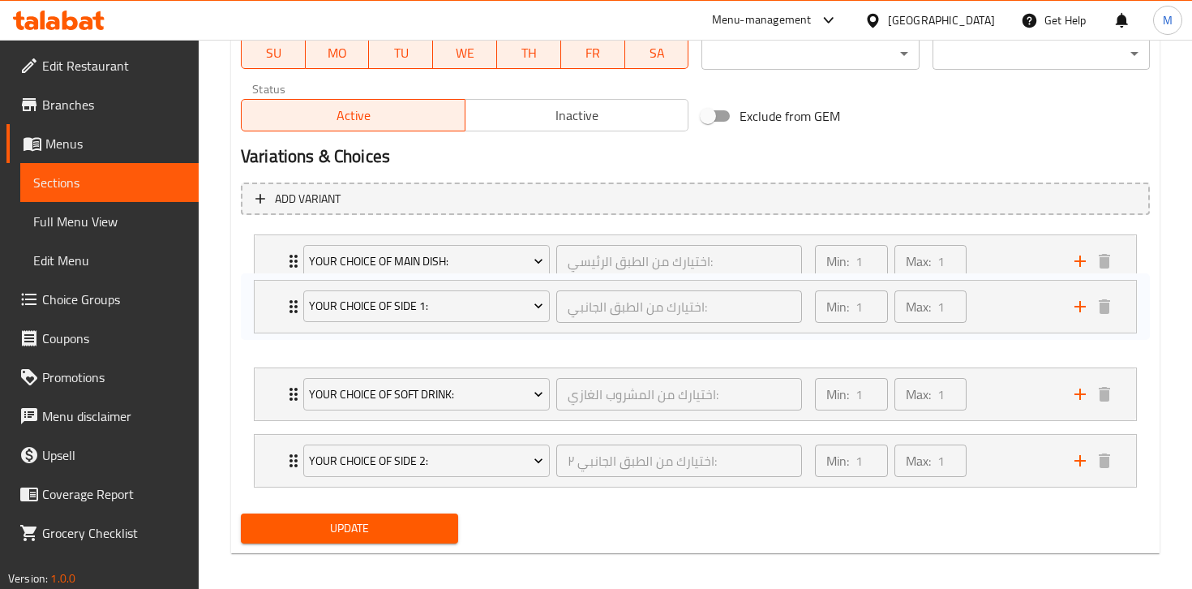
drag, startPoint x: 266, startPoint y: 402, endPoint x: 266, endPoint y: 304, distance: 98.1
click at [266, 304] on div "Your Choice of Main Dish: اختيارك من الطبق الرئيسي: ​ Min: 1 ​ Max: 1 ​ Balalee…" at bounding box center [695, 361] width 909 height 266
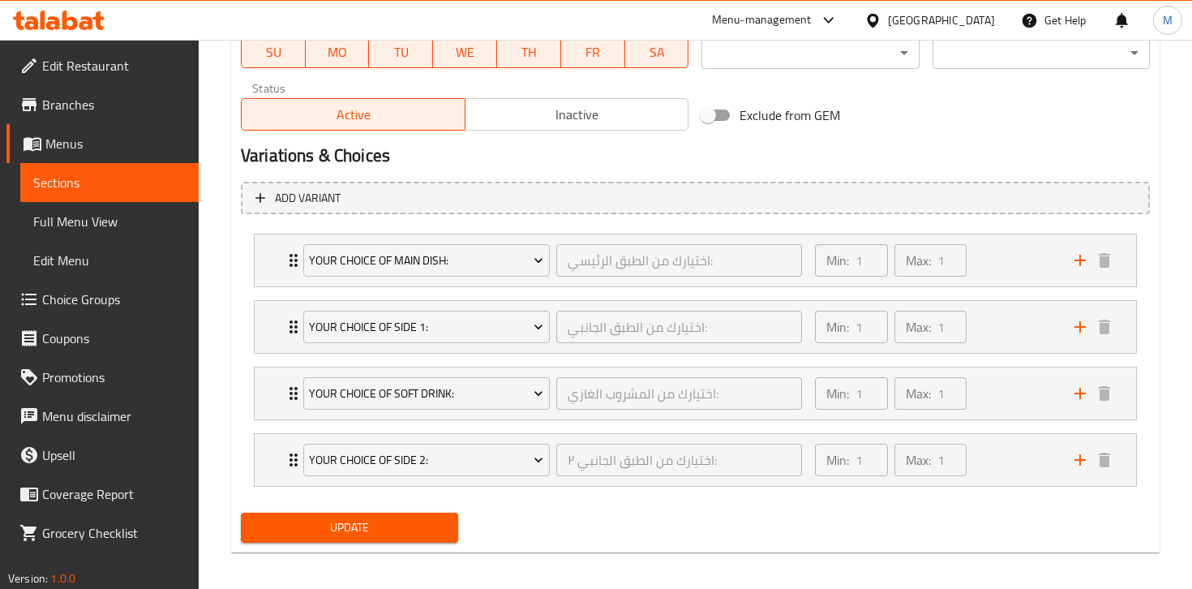
scroll to position [799, 0]
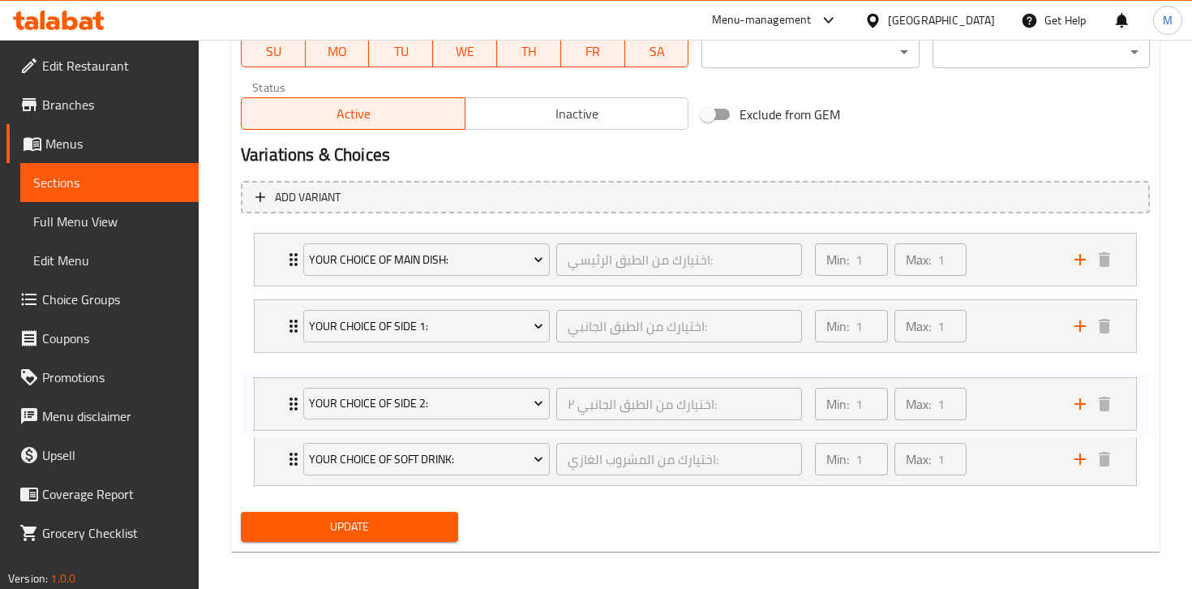
drag, startPoint x: 268, startPoint y: 465, endPoint x: 268, endPoint y: 396, distance: 68.9
click at [268, 396] on div "Your Choice of Main Dish: اختيارك من الطبق الرئيسي: ​ Min: 1 ​ Max: 1 ​ Balalee…" at bounding box center [695, 359] width 909 height 266
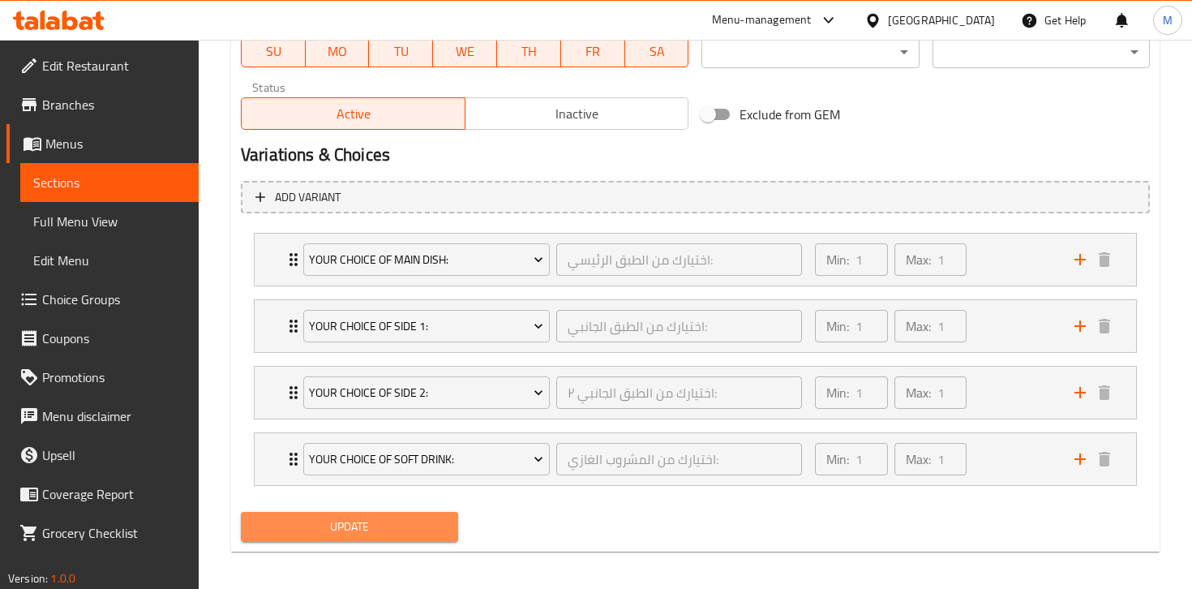
click at [357, 530] on span "Update" at bounding box center [349, 527] width 191 height 20
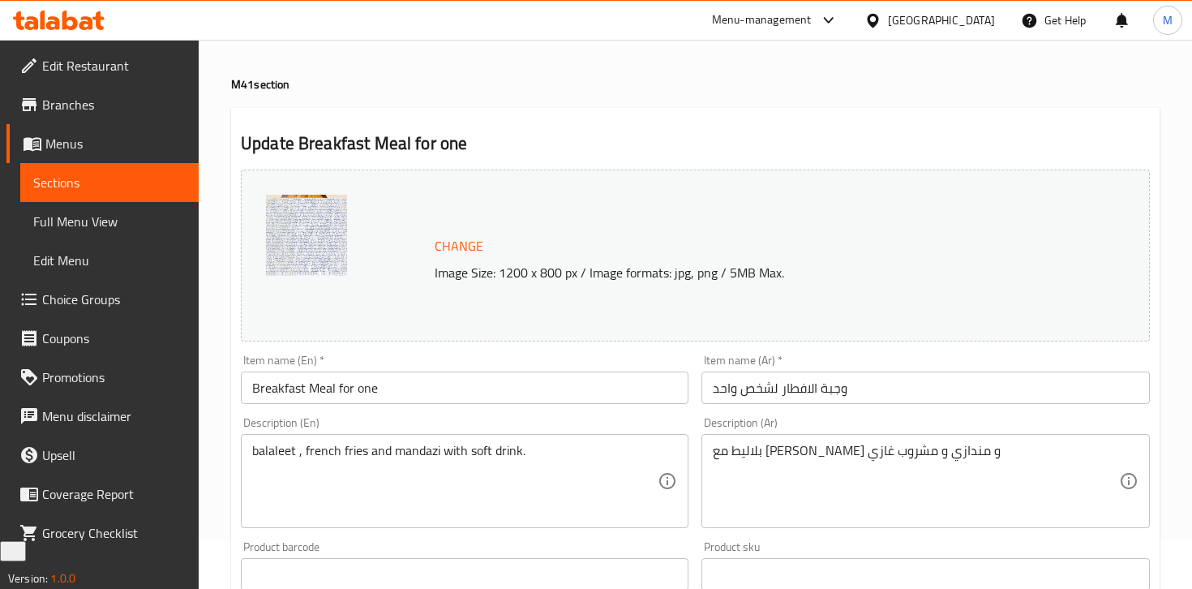
scroll to position [0, 0]
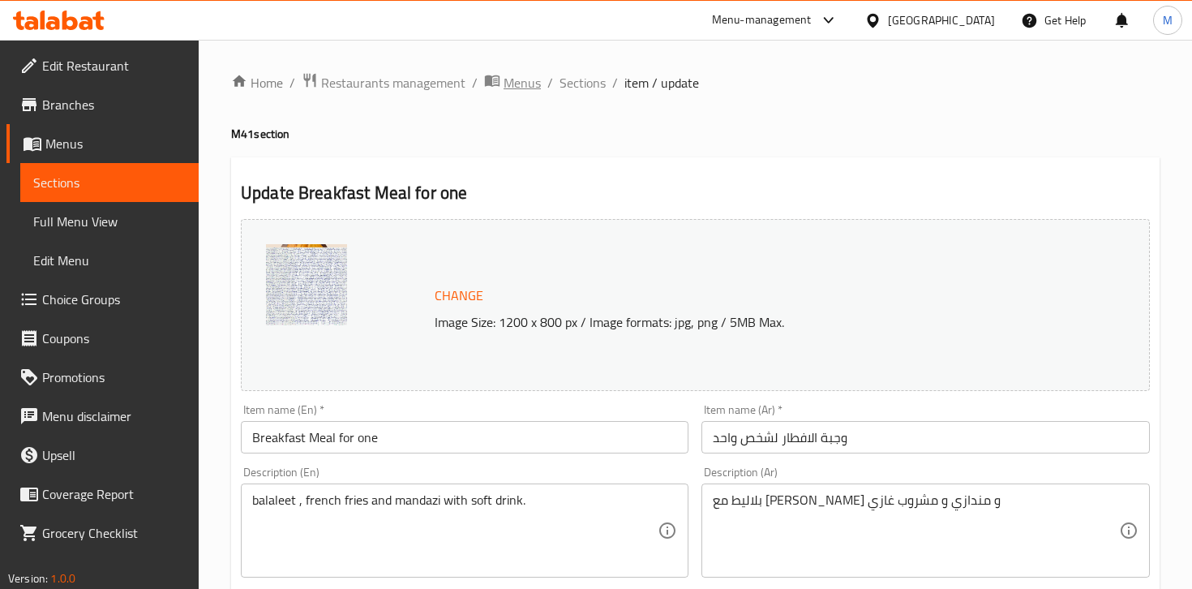
click at [527, 85] on span "Menus" at bounding box center [522, 82] width 37 height 19
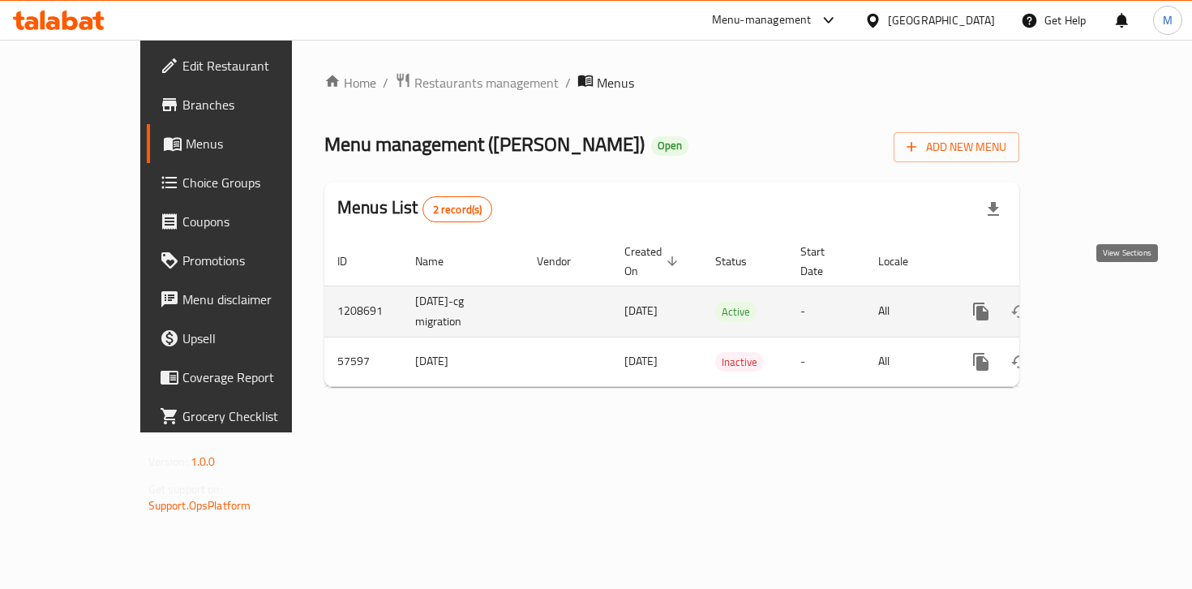
click at [1108, 302] on icon "enhanced table" at bounding box center [1097, 311] width 19 height 19
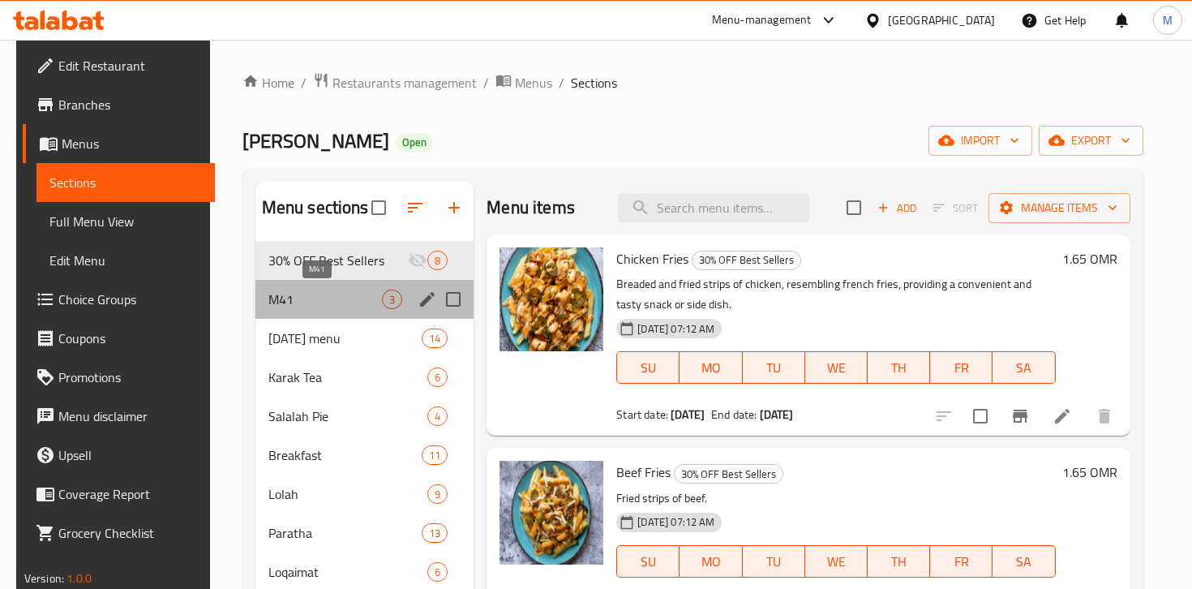
click at [366, 307] on span "M41" at bounding box center [325, 299] width 114 height 19
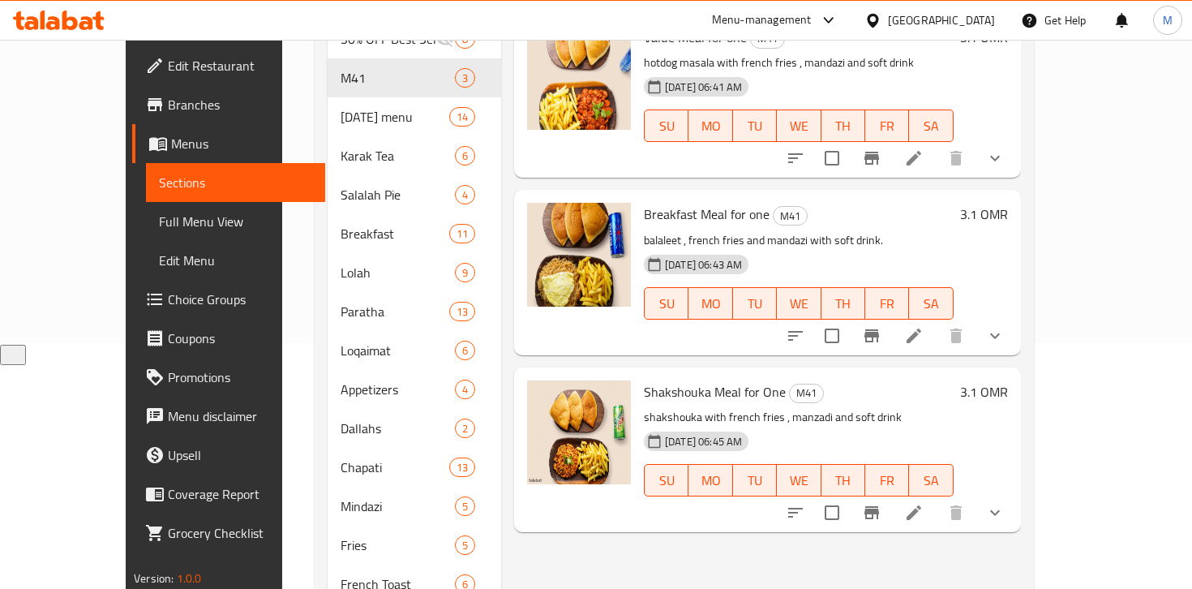
scroll to position [329, 0]
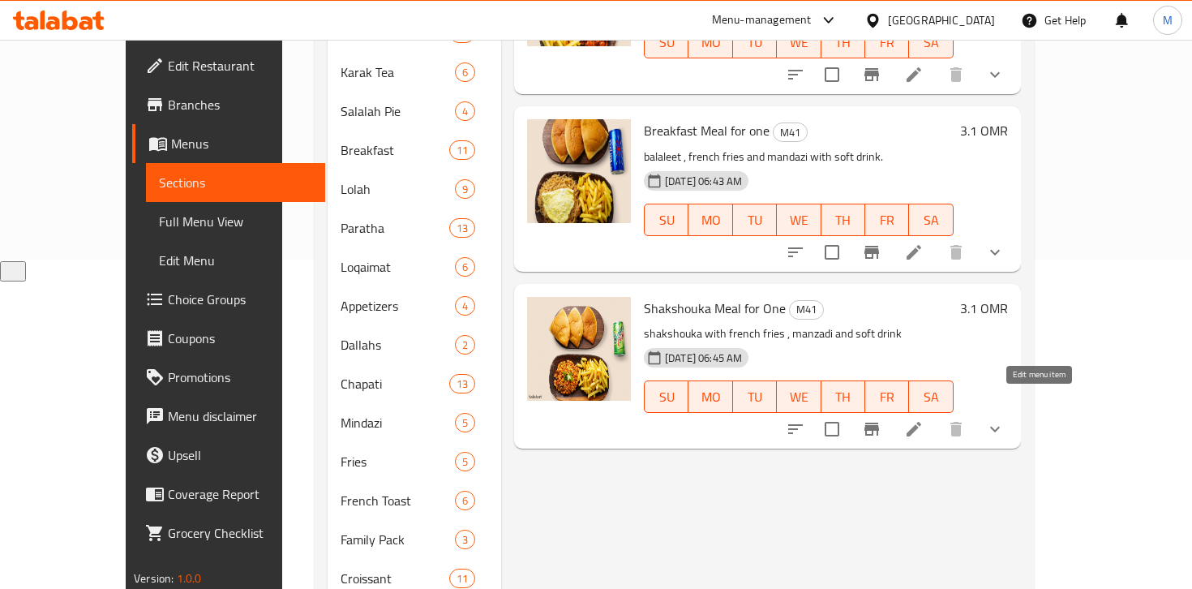
click at [924, 419] on icon at bounding box center [913, 428] width 19 height 19
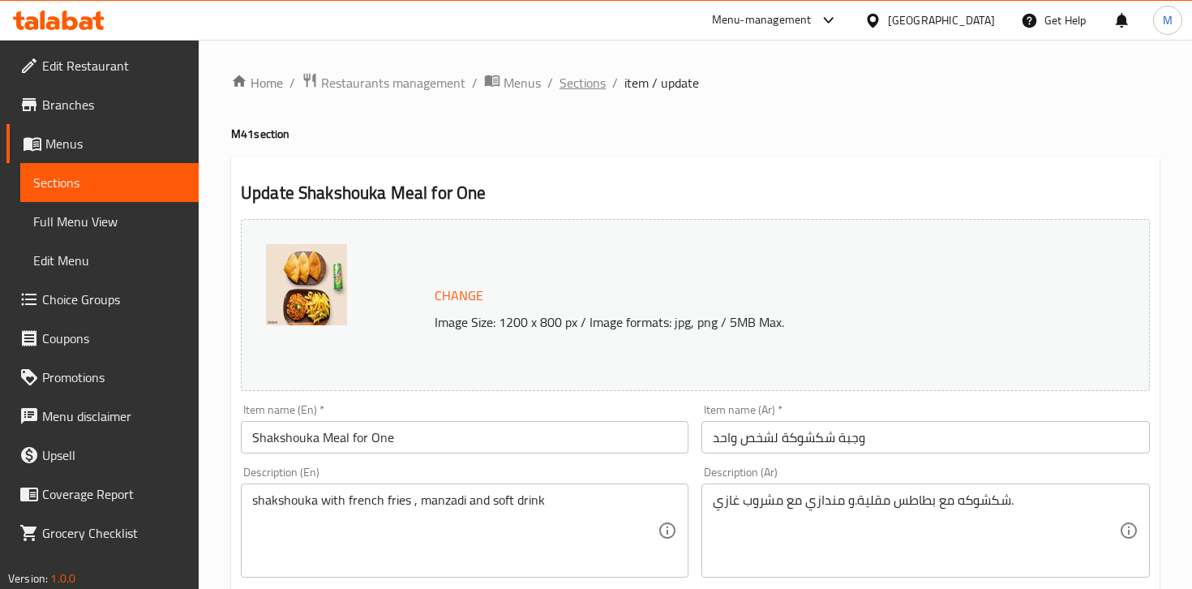
click at [577, 84] on span "Sections" at bounding box center [583, 82] width 46 height 19
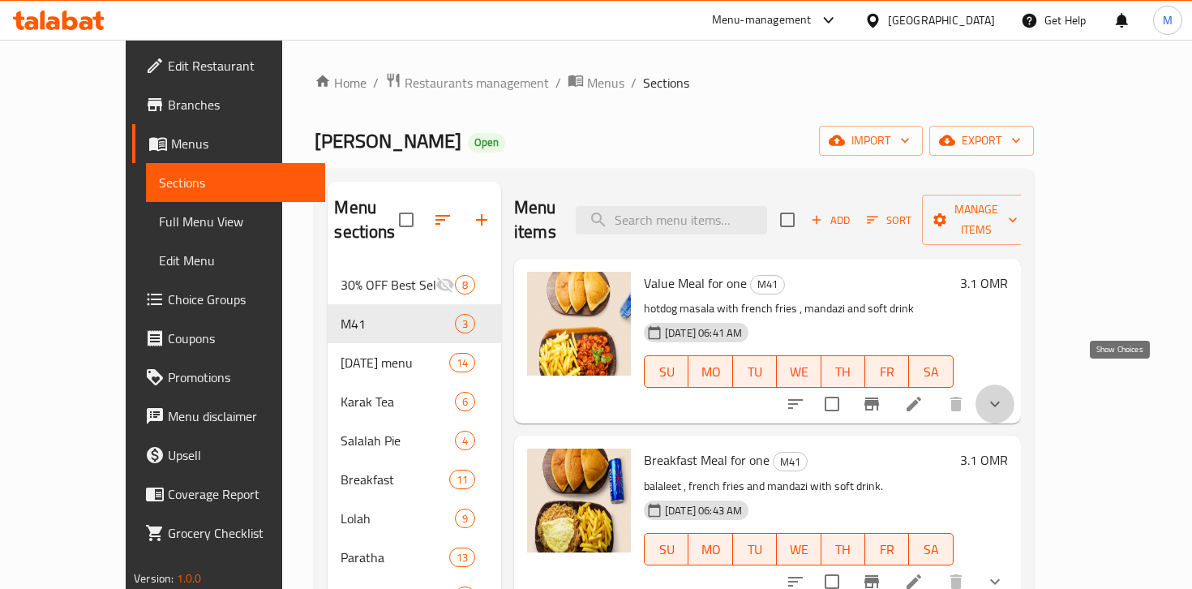
click at [1005, 394] on icon "show more" at bounding box center [994, 403] width 19 height 19
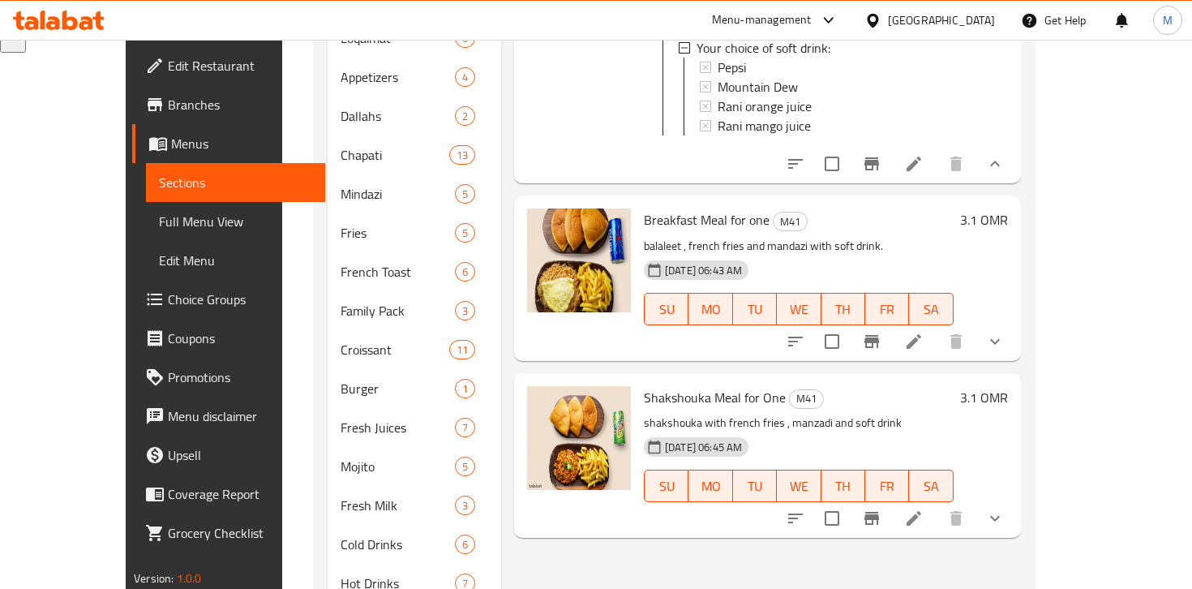
scroll to position [599, 0]
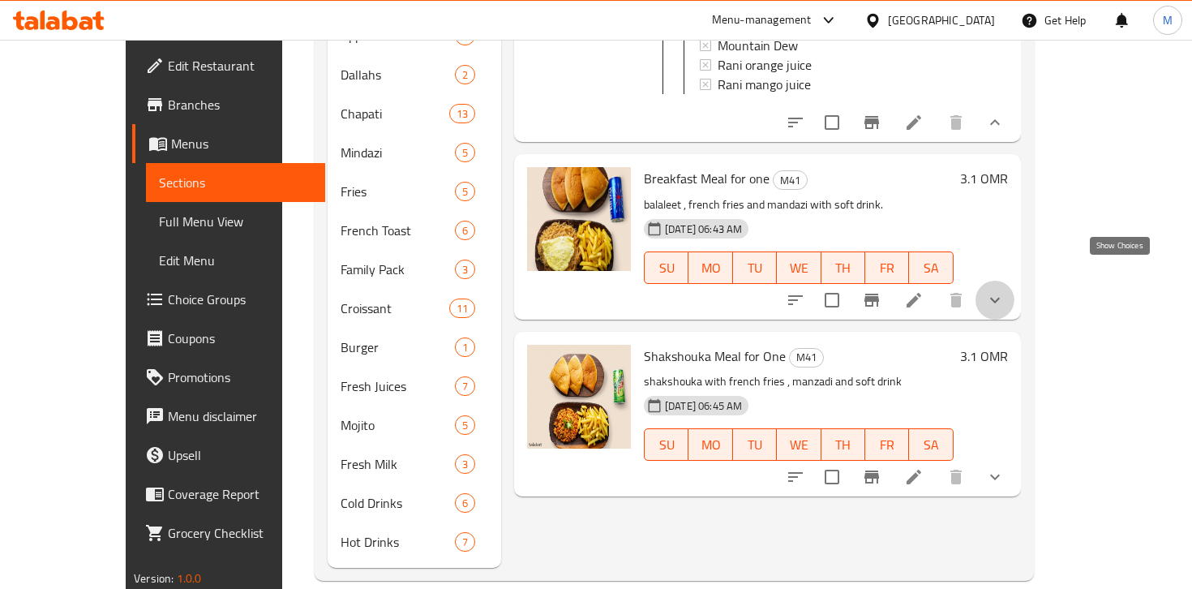
click at [1005, 290] on icon "show more" at bounding box center [994, 299] width 19 height 19
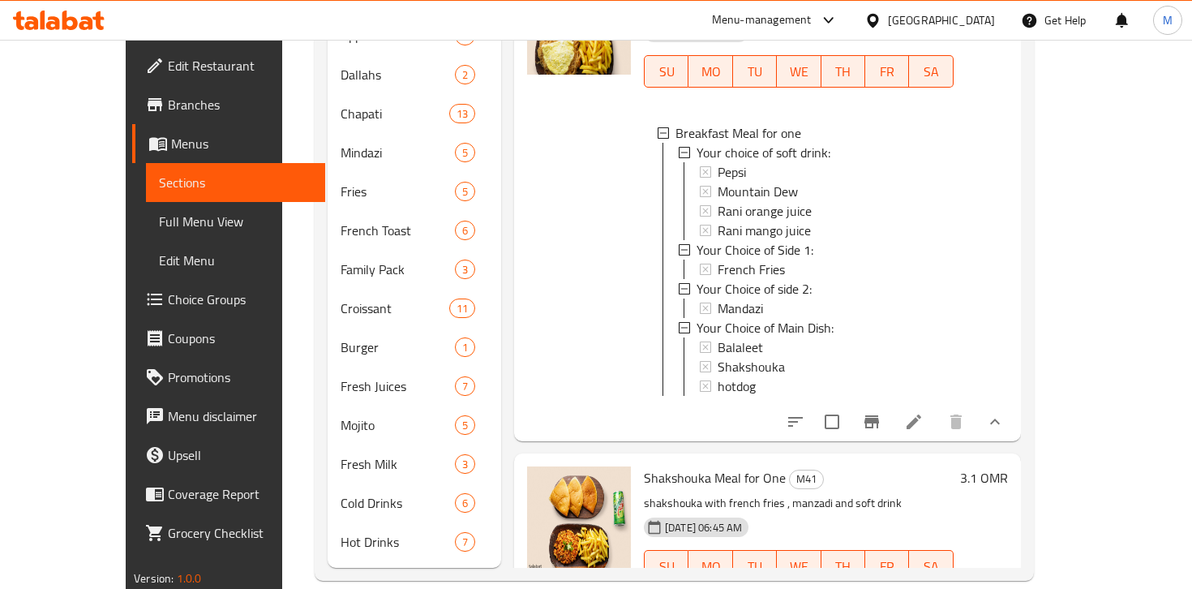
scroll to position [218, 0]
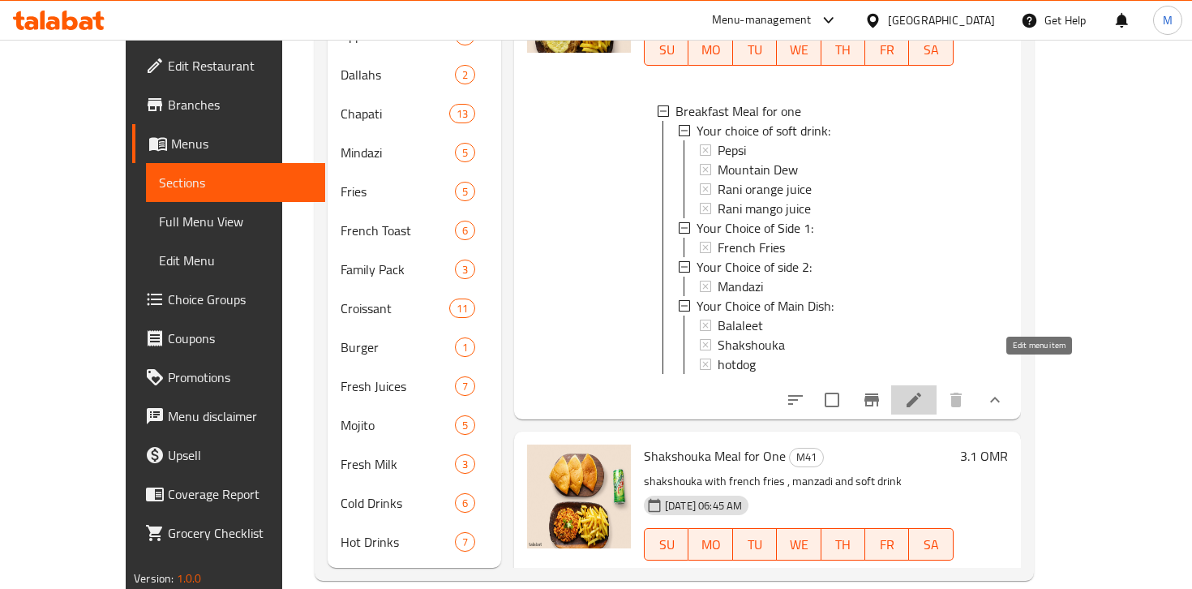
click at [924, 390] on icon at bounding box center [913, 399] width 19 height 19
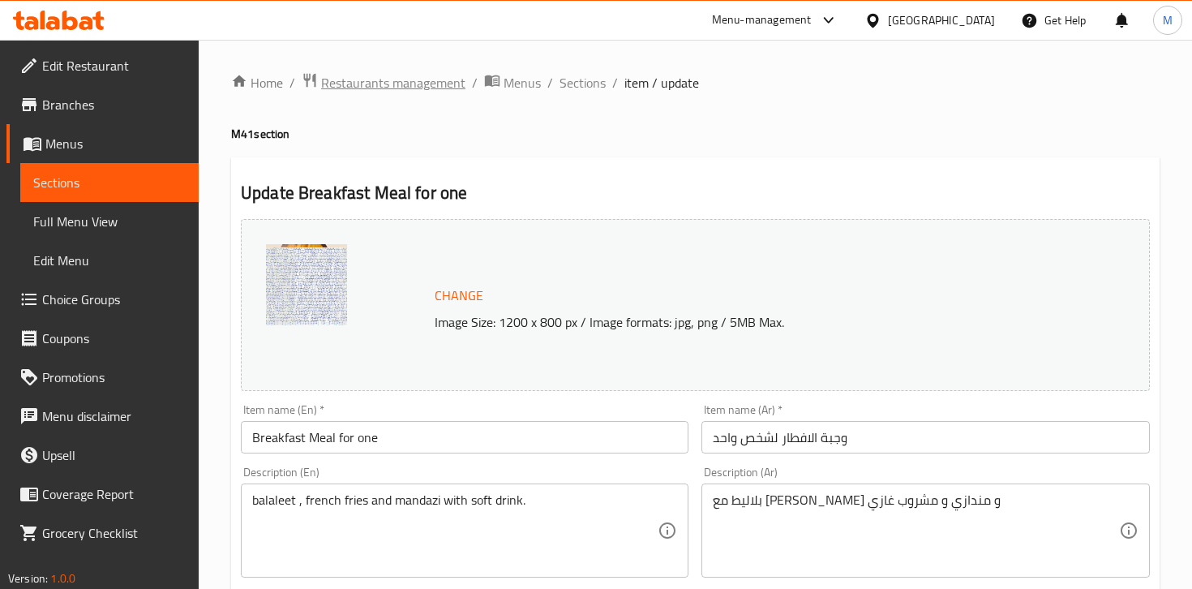
click at [395, 78] on span "Restaurants management" at bounding box center [393, 82] width 144 height 19
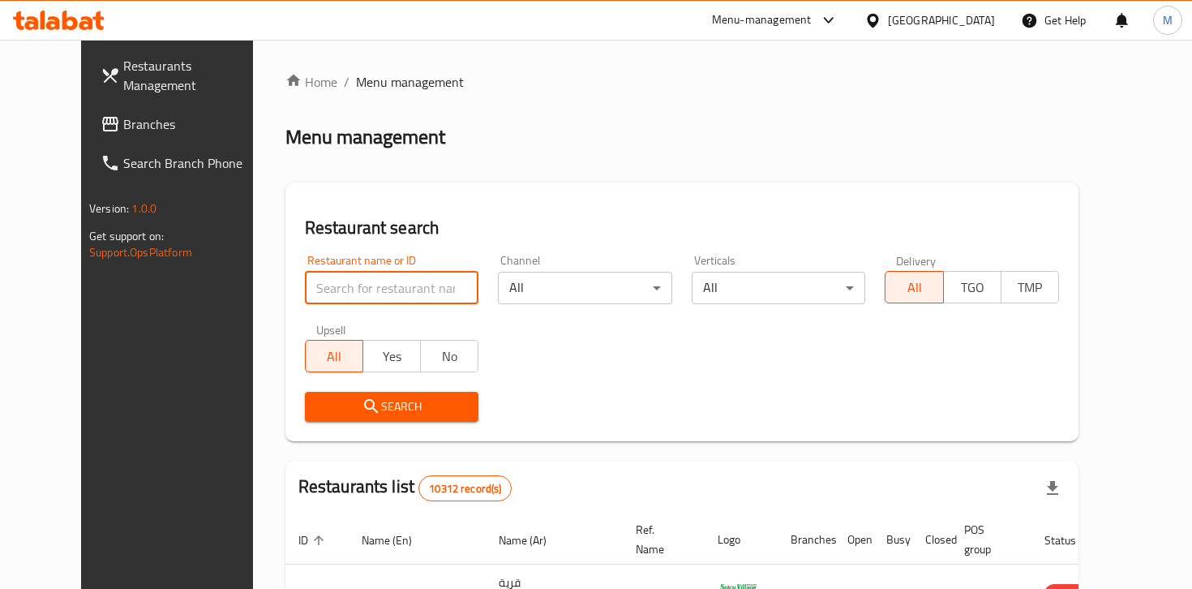
click at [315, 303] on input "search" at bounding box center [392, 288] width 174 height 32
type input "shawarma lab"
click button "Search" at bounding box center [392, 407] width 174 height 30
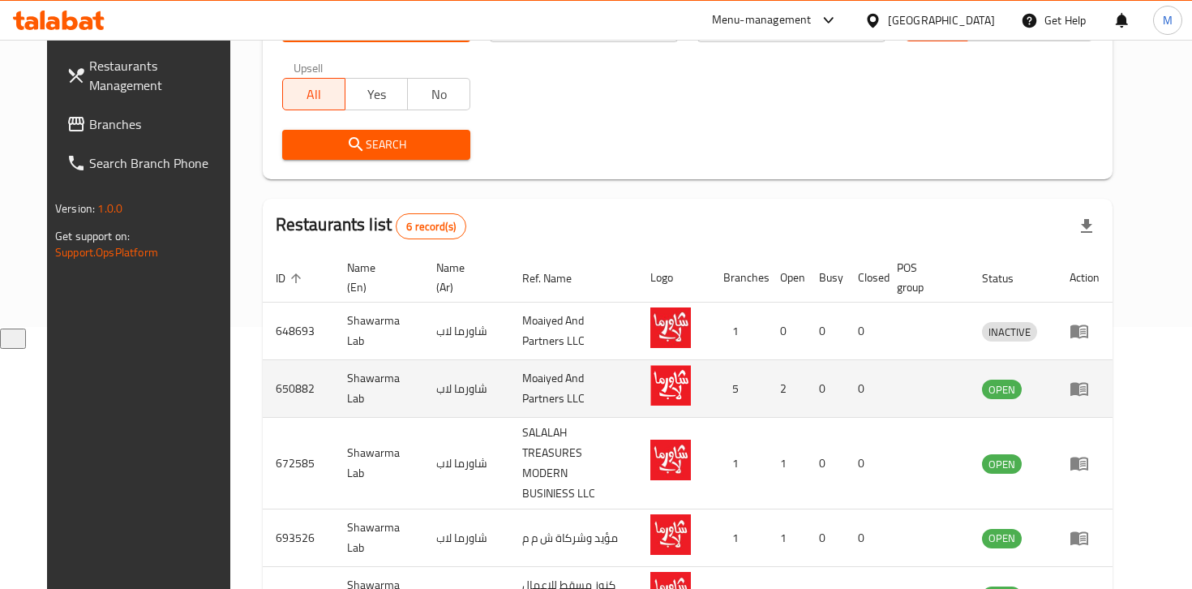
scroll to position [268, 0]
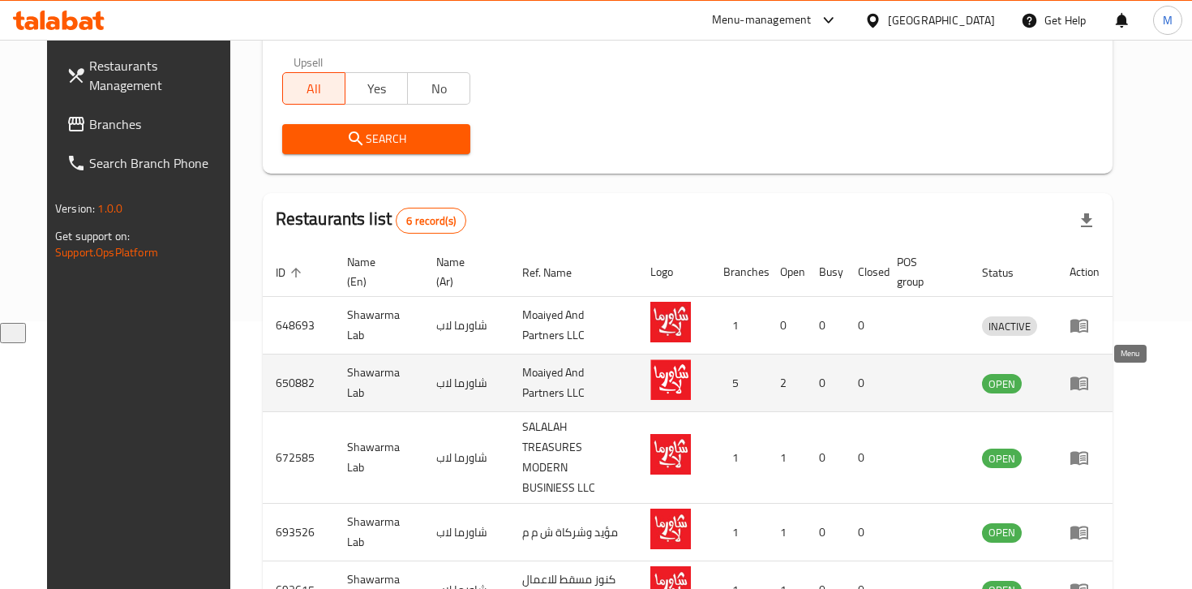
click at [1088, 388] on icon "enhanced table" at bounding box center [1080, 384] width 18 height 14
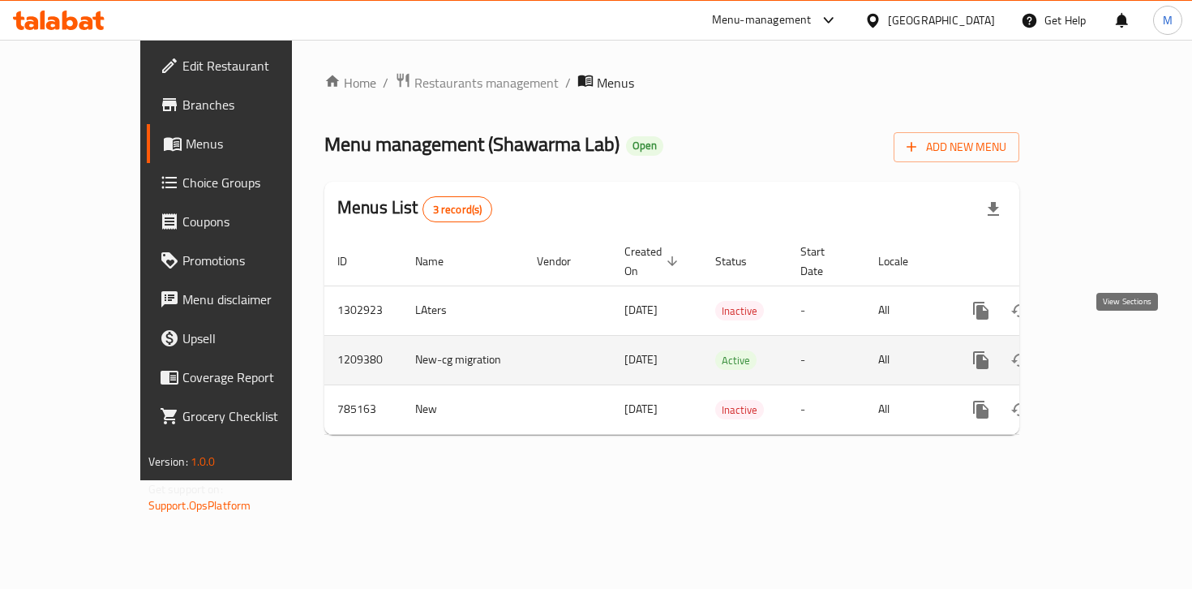
click at [1108, 350] on icon "enhanced table" at bounding box center [1097, 359] width 19 height 19
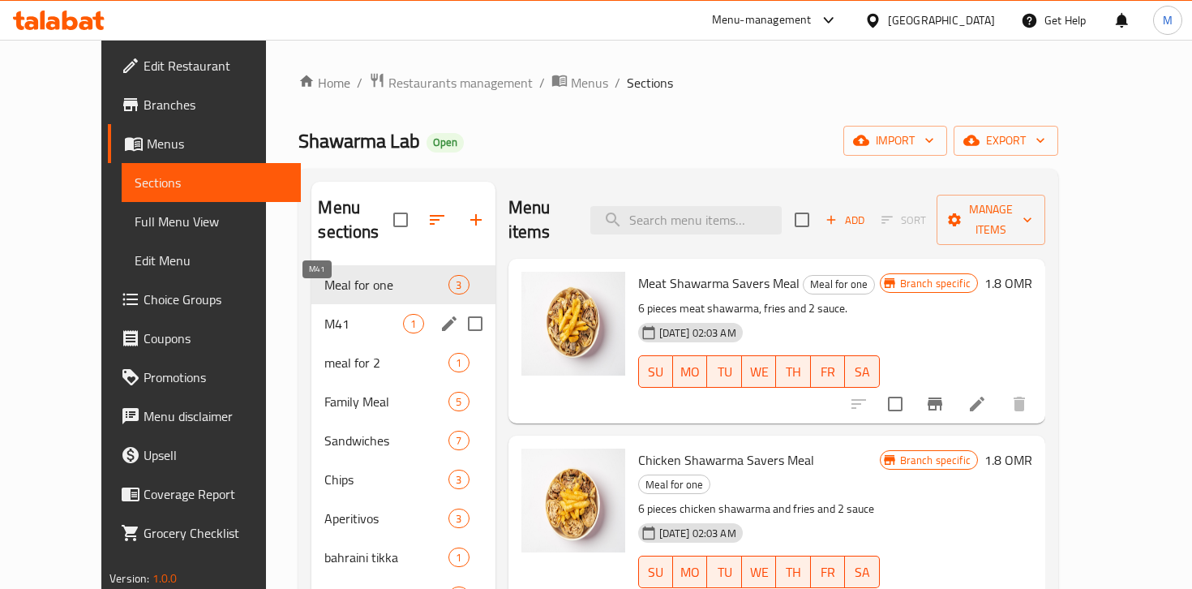
click at [341, 314] on span "M41" at bounding box center [363, 323] width 79 height 19
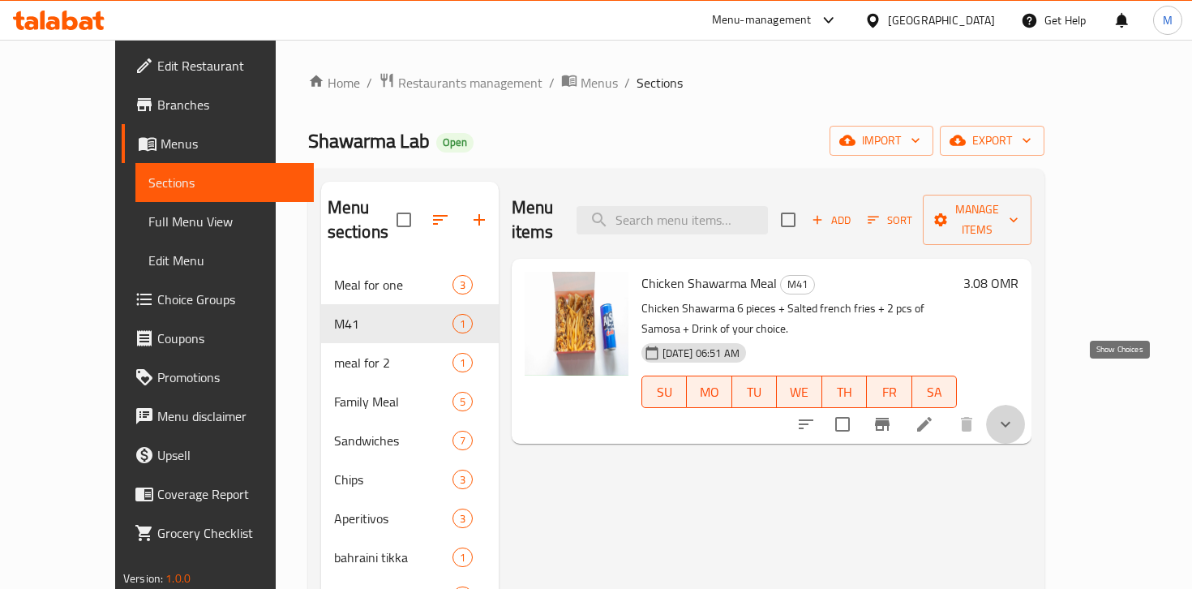
click at [1011, 422] on icon "show more" at bounding box center [1006, 425] width 10 height 6
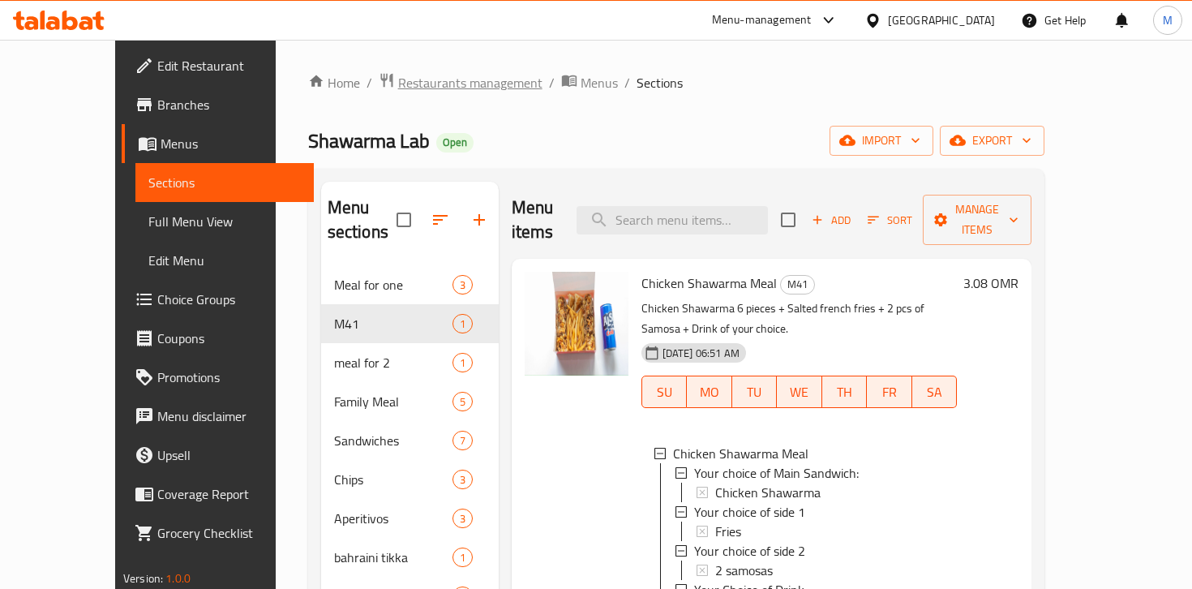
click at [398, 82] on span "Restaurants management" at bounding box center [470, 82] width 144 height 19
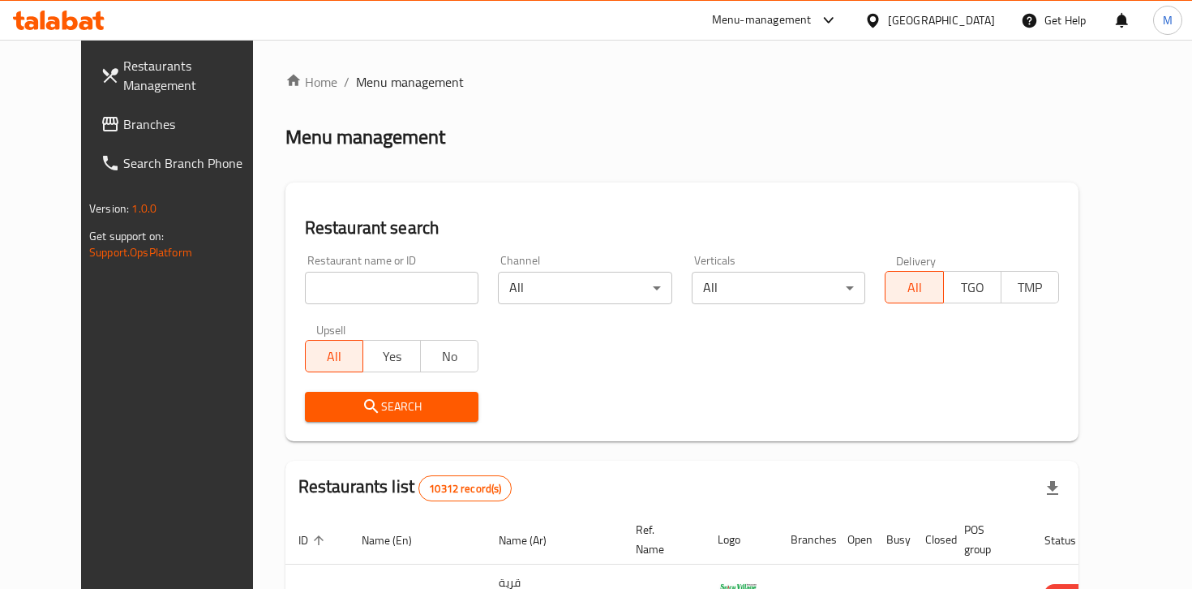
click at [320, 273] on input "search" at bounding box center [392, 288] width 174 height 32
type input "Taco Wala"
click button "Search" at bounding box center [392, 407] width 174 height 30
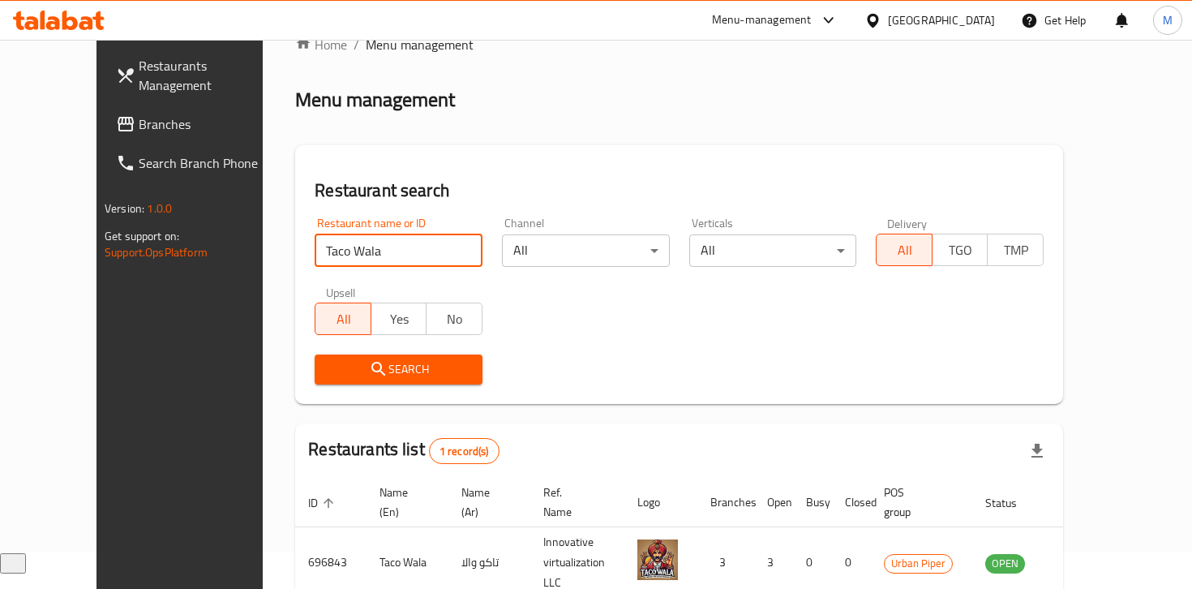
scroll to position [122, 0]
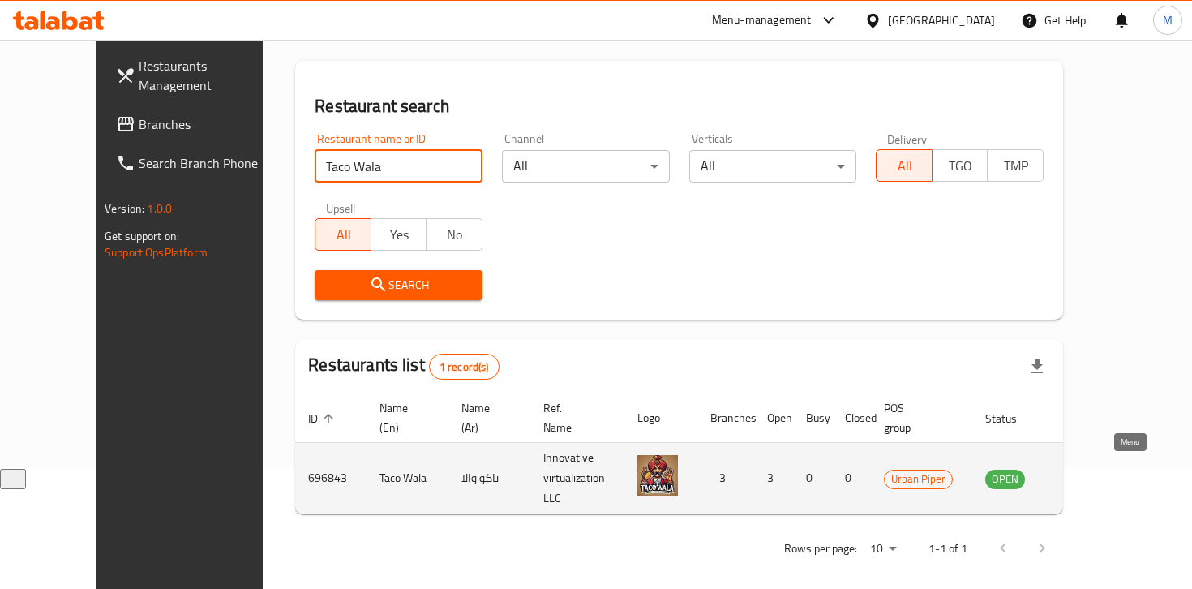
click at [1090, 470] on icon "enhanced table" at bounding box center [1080, 478] width 19 height 19
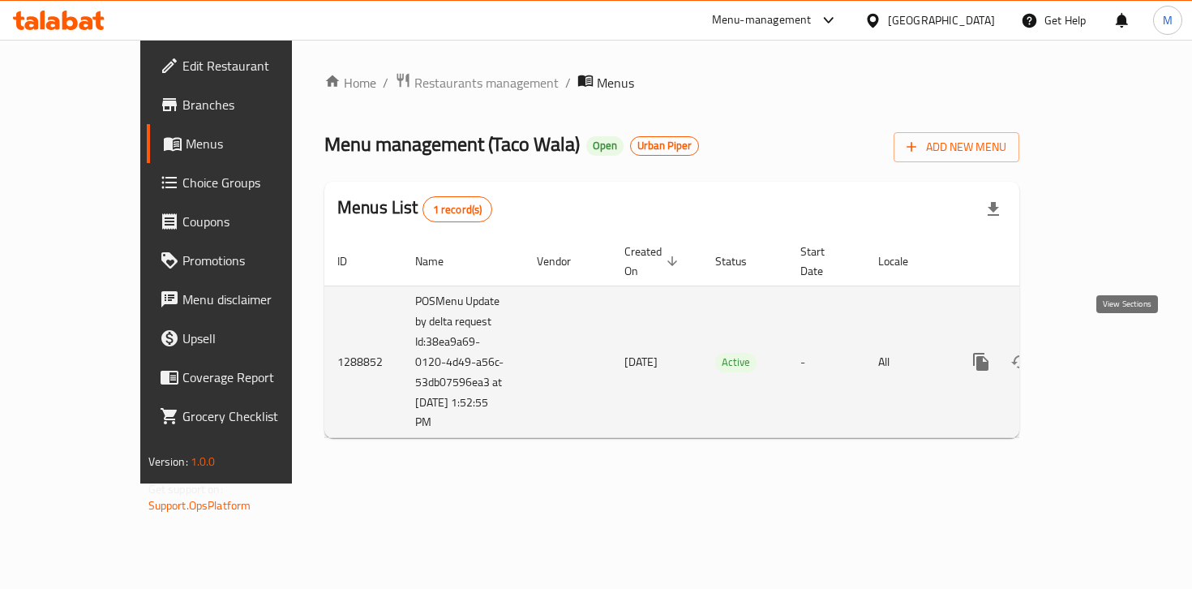
click at [1105, 354] on icon "enhanced table" at bounding box center [1098, 361] width 15 height 15
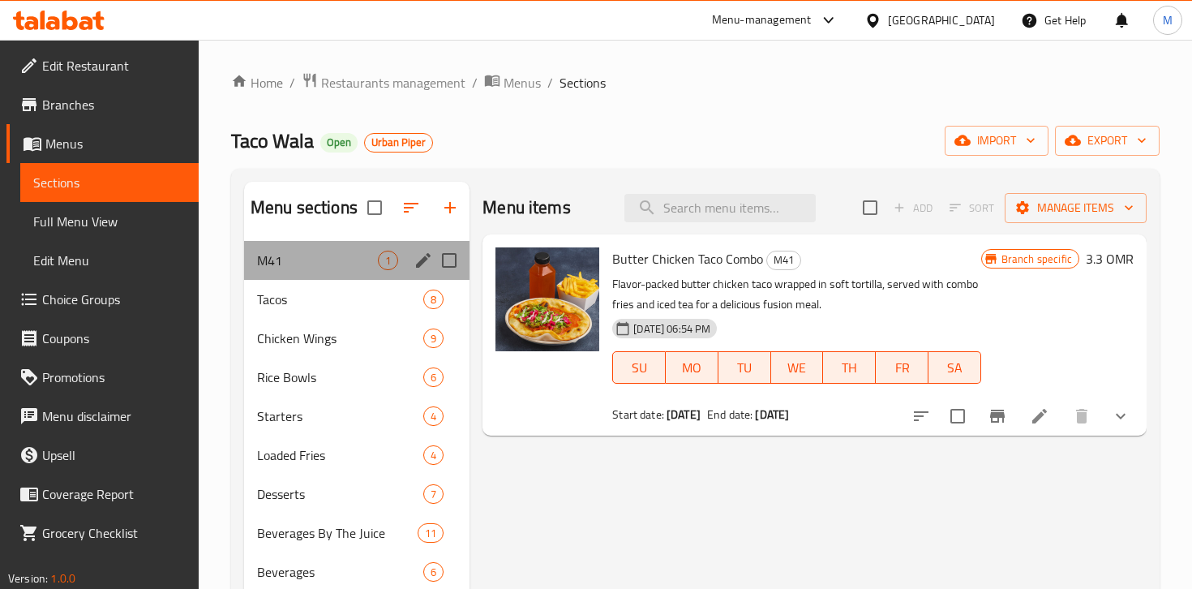
click at [321, 271] on div "M41 1" at bounding box center [356, 260] width 225 height 39
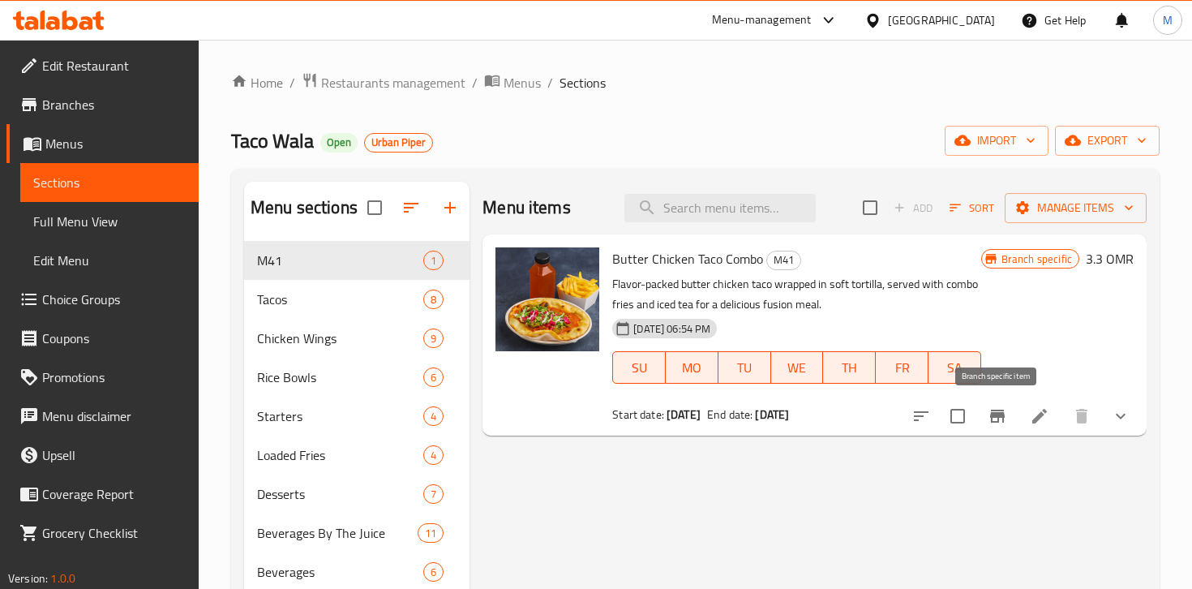
click at [1001, 413] on icon "Branch-specific-item" at bounding box center [997, 416] width 15 height 13
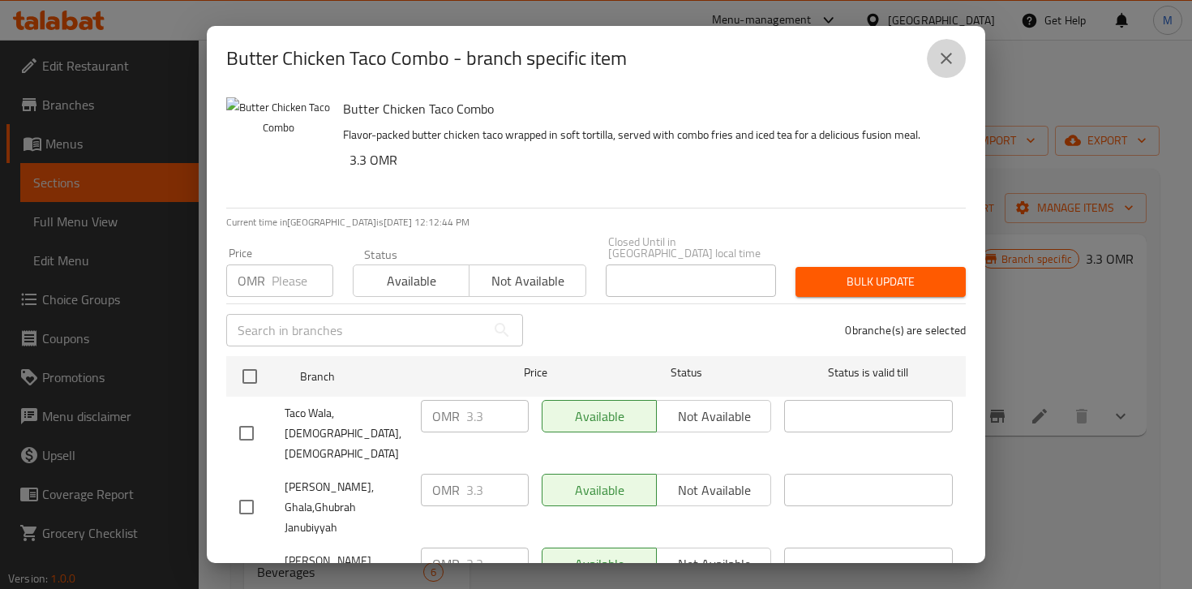
click at [947, 64] on icon "close" at bounding box center [946, 58] width 19 height 19
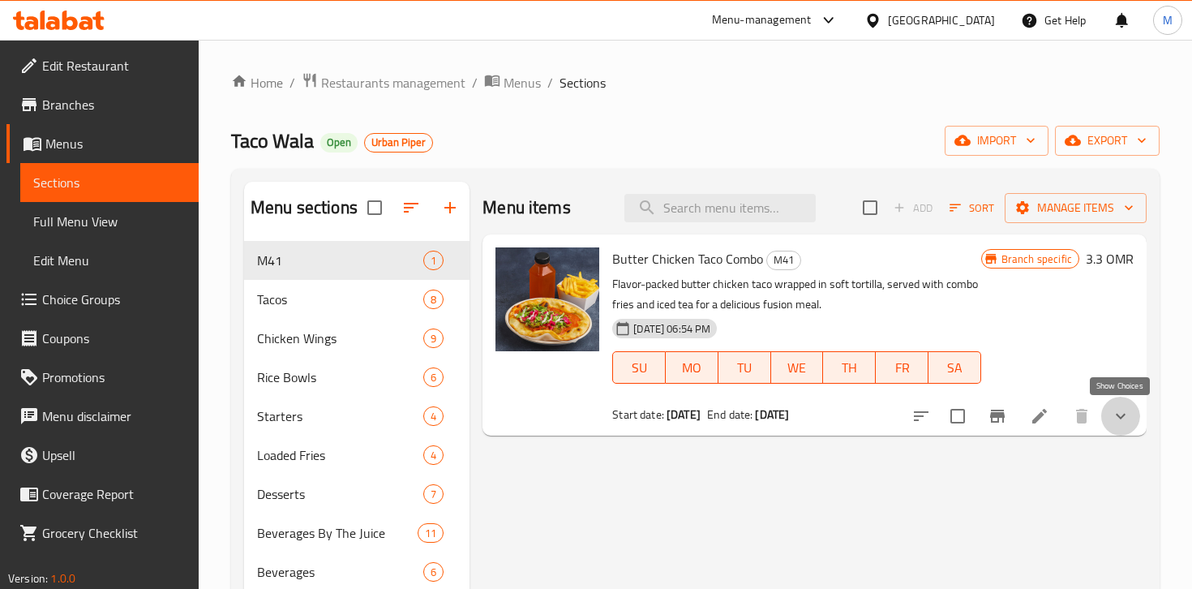
click at [1127, 419] on icon "show more" at bounding box center [1120, 415] width 19 height 19
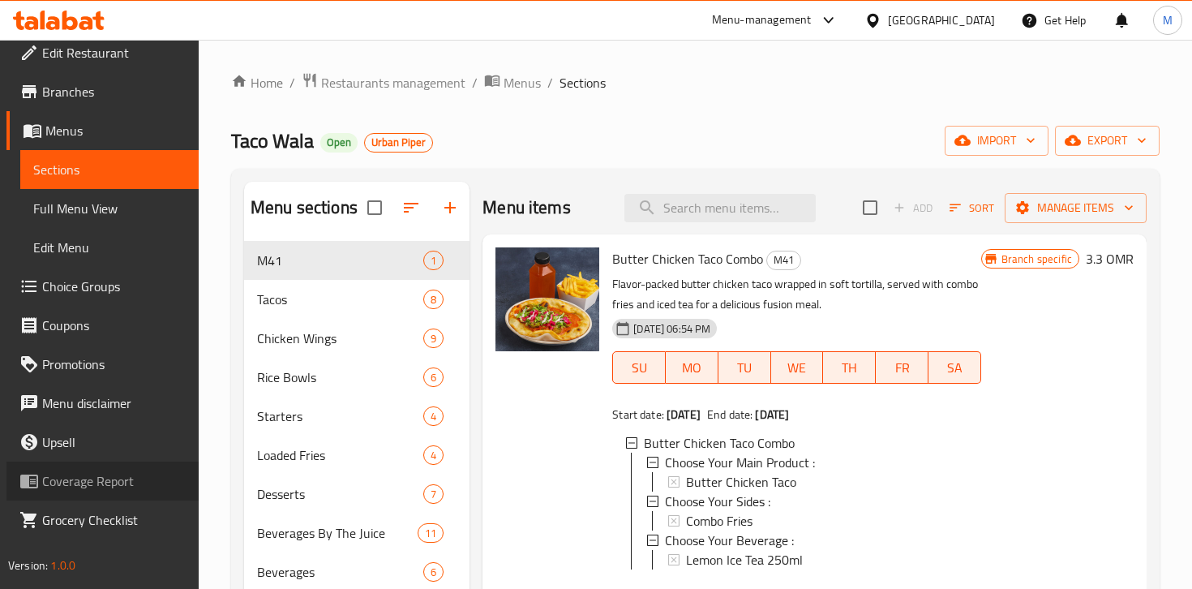
click at [97, 486] on span "Coverage Report" at bounding box center [114, 480] width 144 height 19
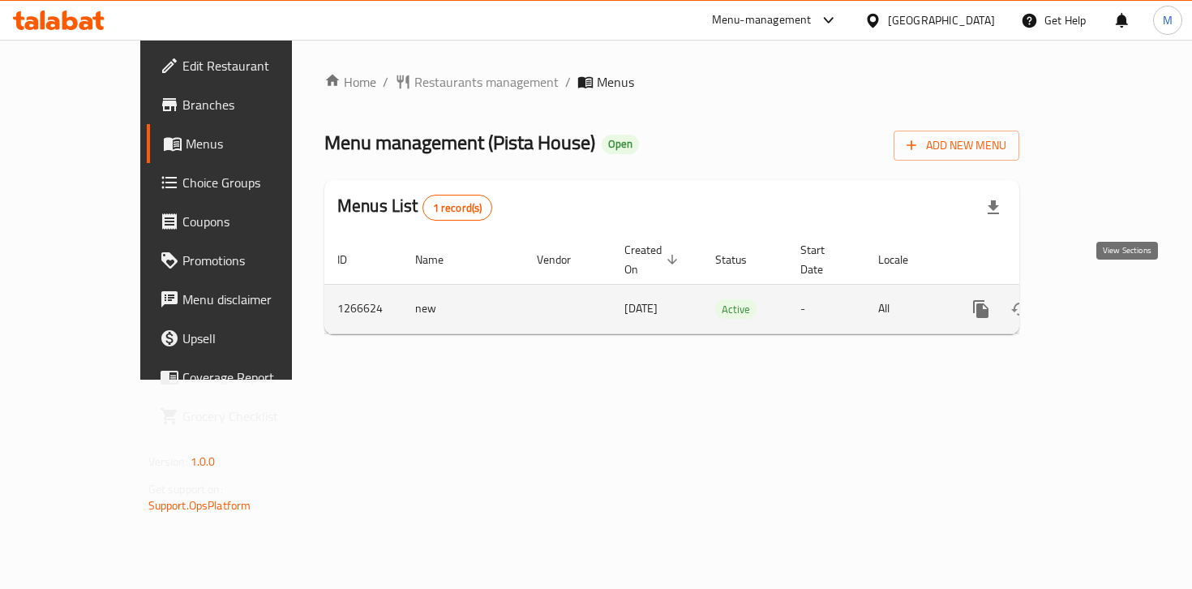
click at [1105, 302] on icon "enhanced table" at bounding box center [1098, 309] width 15 height 15
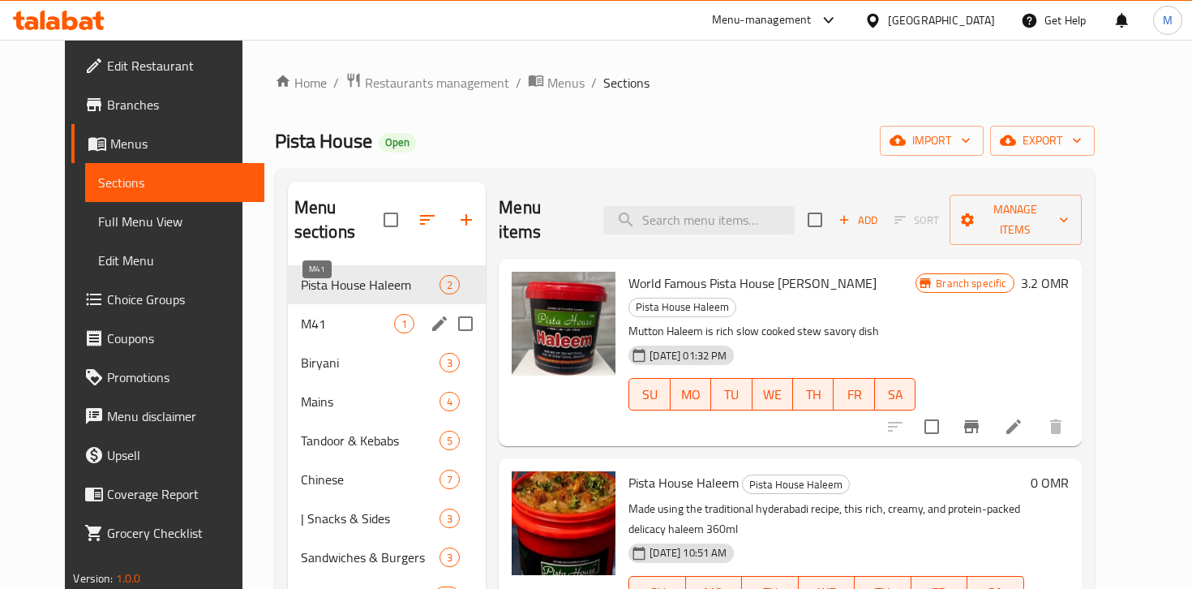
click at [342, 314] on span "M41" at bounding box center [348, 323] width 94 height 19
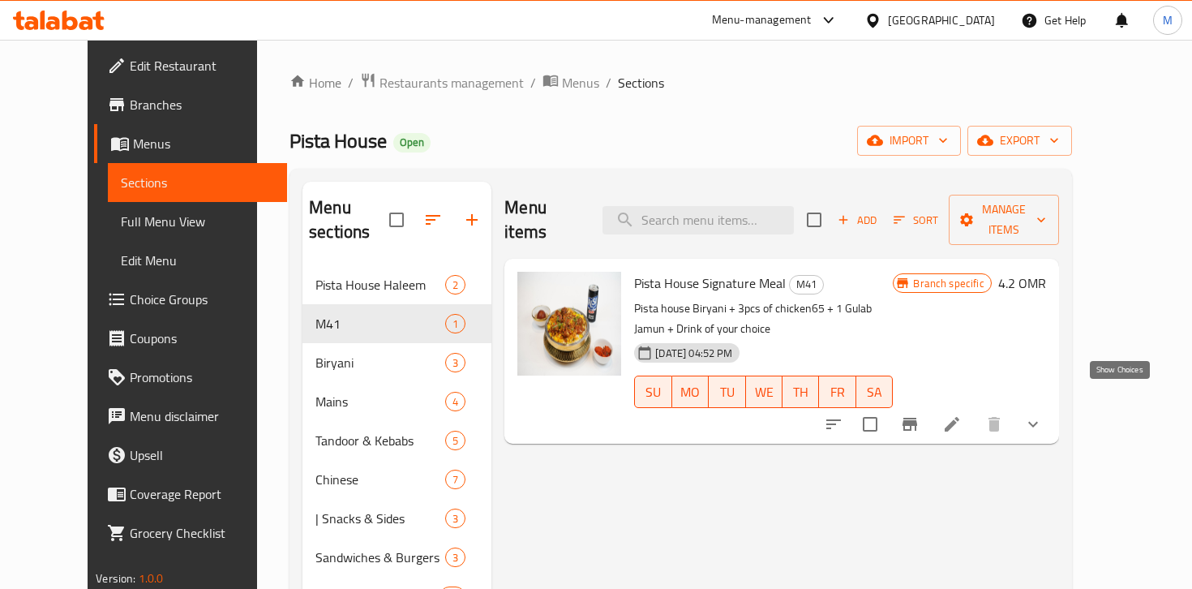
click at [1043, 414] on icon "show more" at bounding box center [1033, 423] width 19 height 19
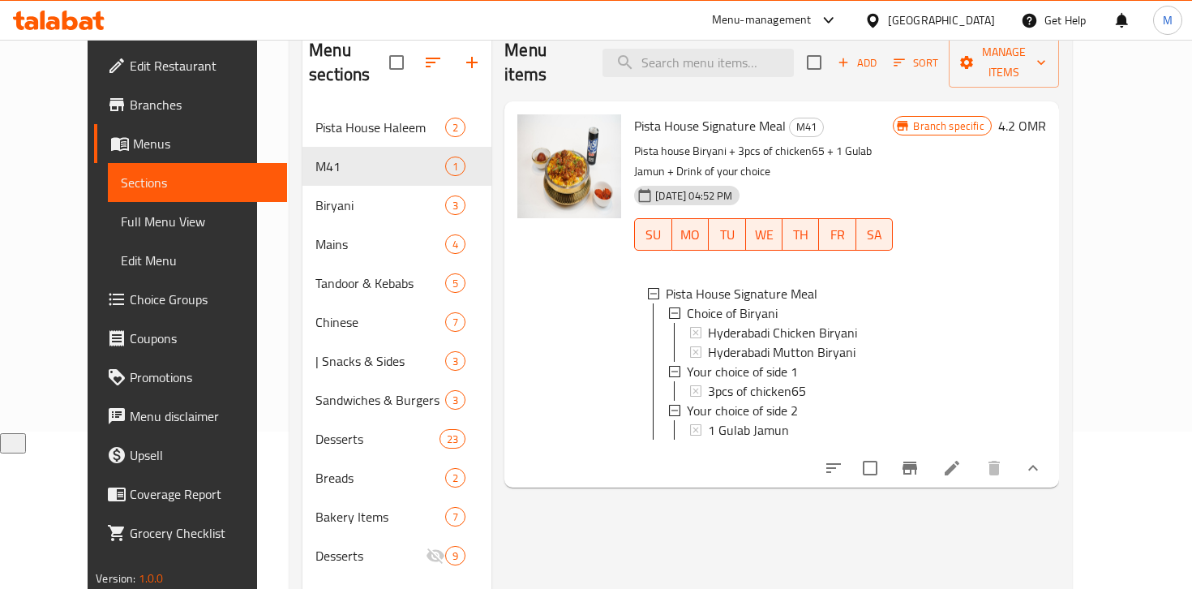
scroll to position [227, 0]
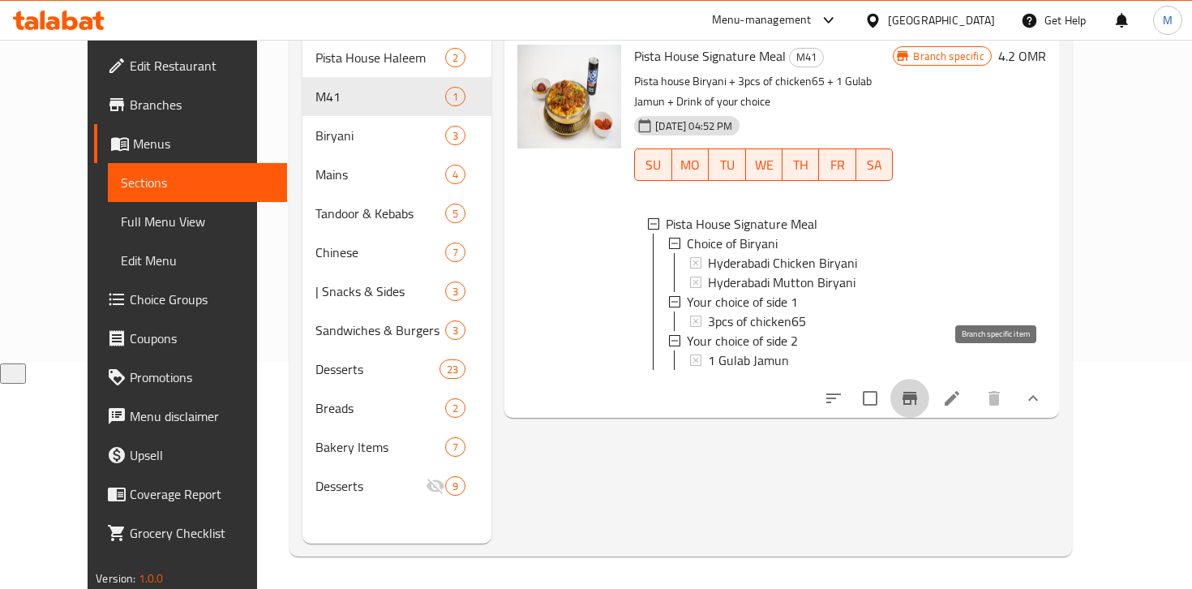
click at [917, 392] on icon "Branch-specific-item" at bounding box center [910, 398] width 15 height 13
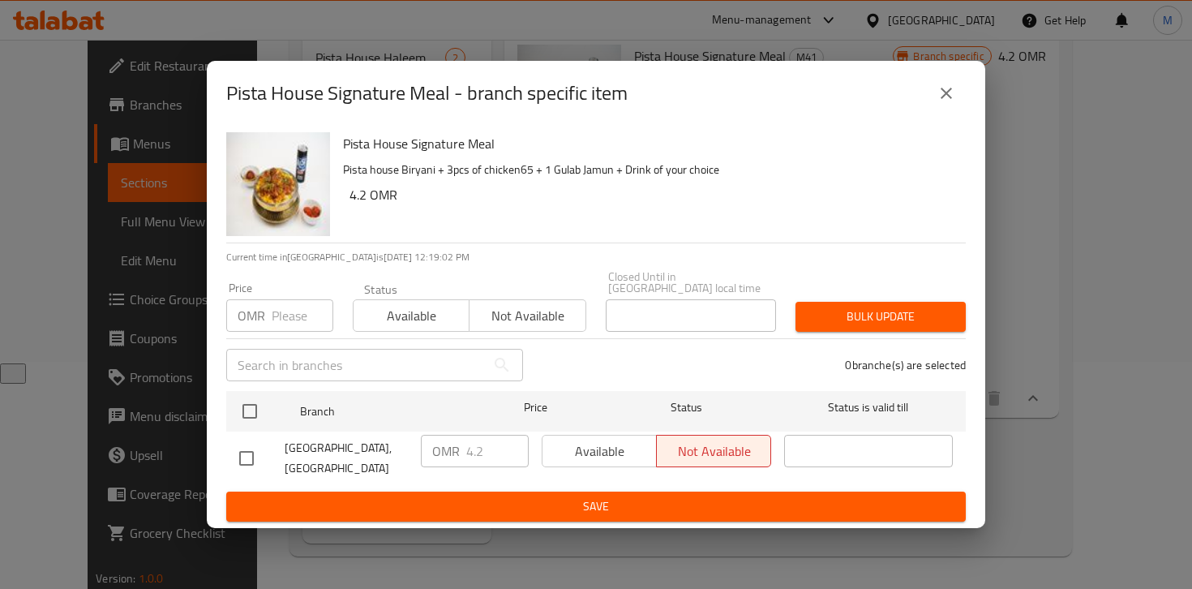
click at [572, 446] on div "Available Not available" at bounding box center [657, 451] width 230 height 32
click at [251, 457] on input "checkbox" at bounding box center [247, 458] width 34 height 34
checkbox input "true"
click at [596, 449] on span "Available" at bounding box center [599, 452] width 101 height 24
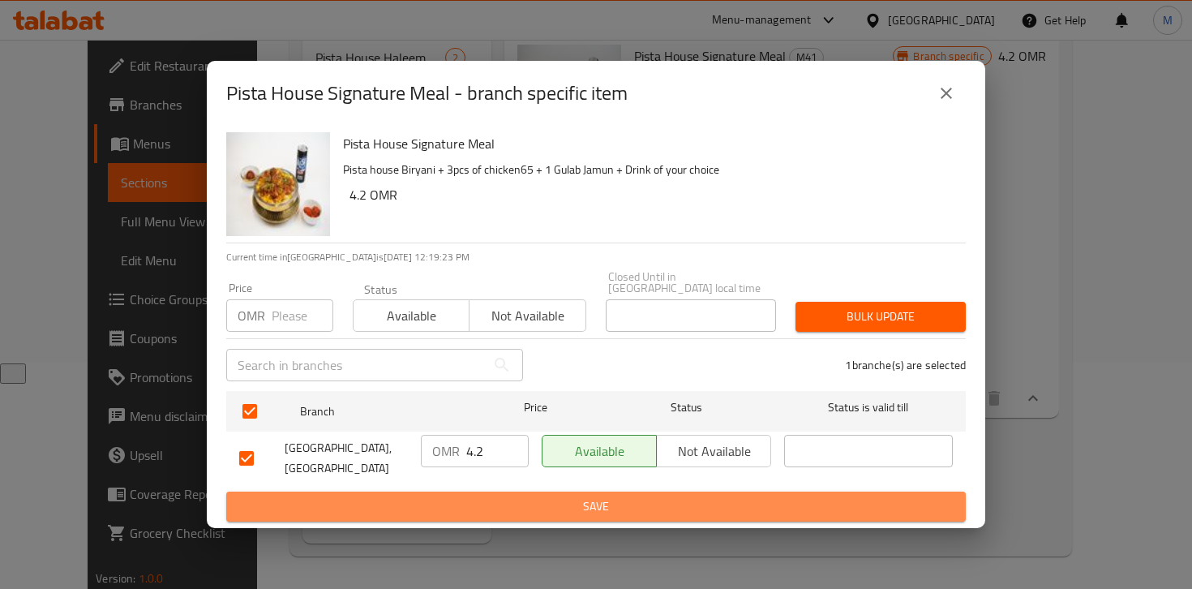
click at [577, 501] on span "Save" at bounding box center [596, 506] width 714 height 20
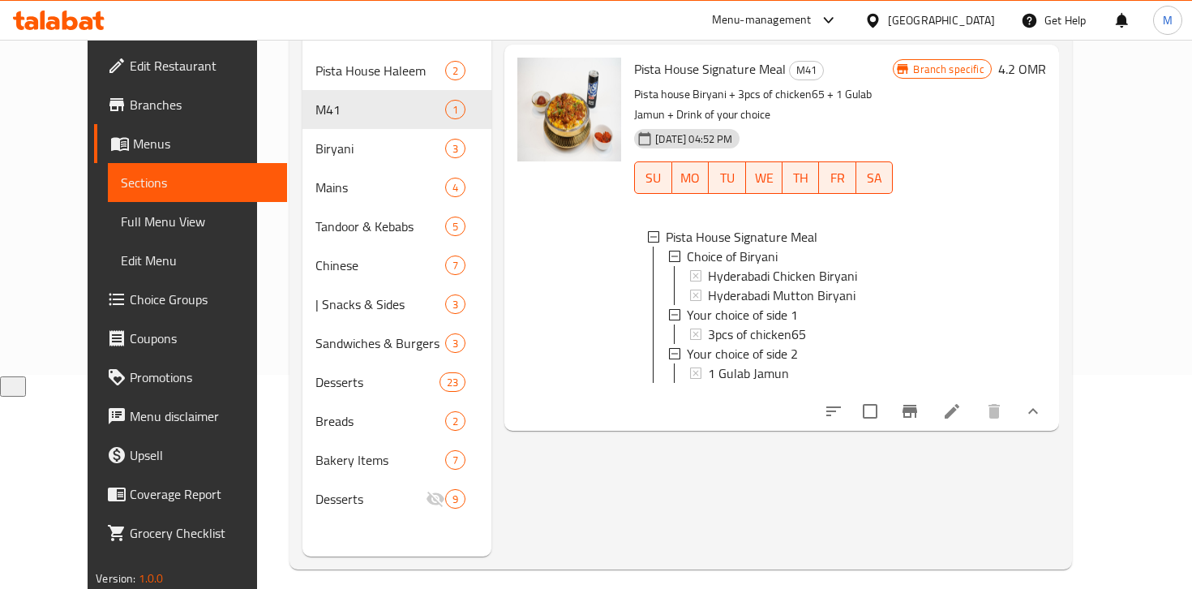
scroll to position [0, 0]
